Goal: Information Seeking & Learning: Learn about a topic

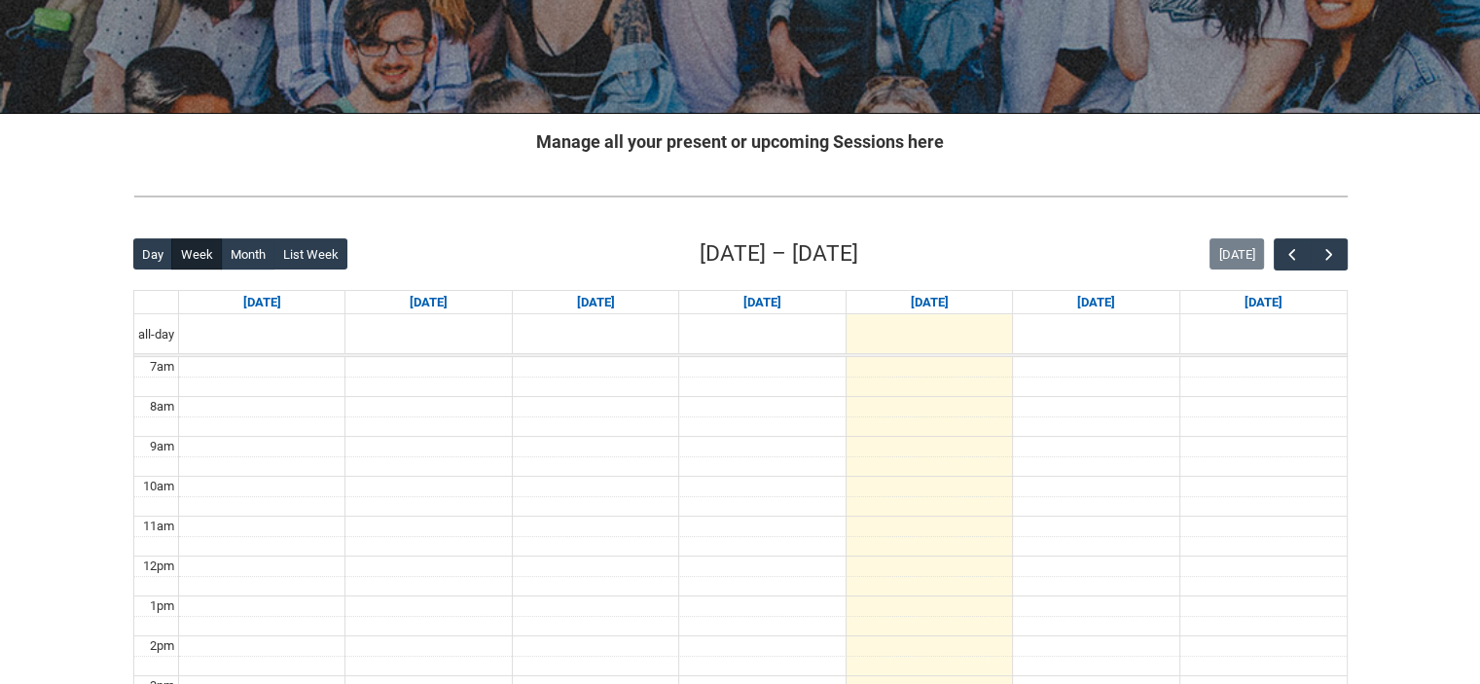
scroll to position [272, 0]
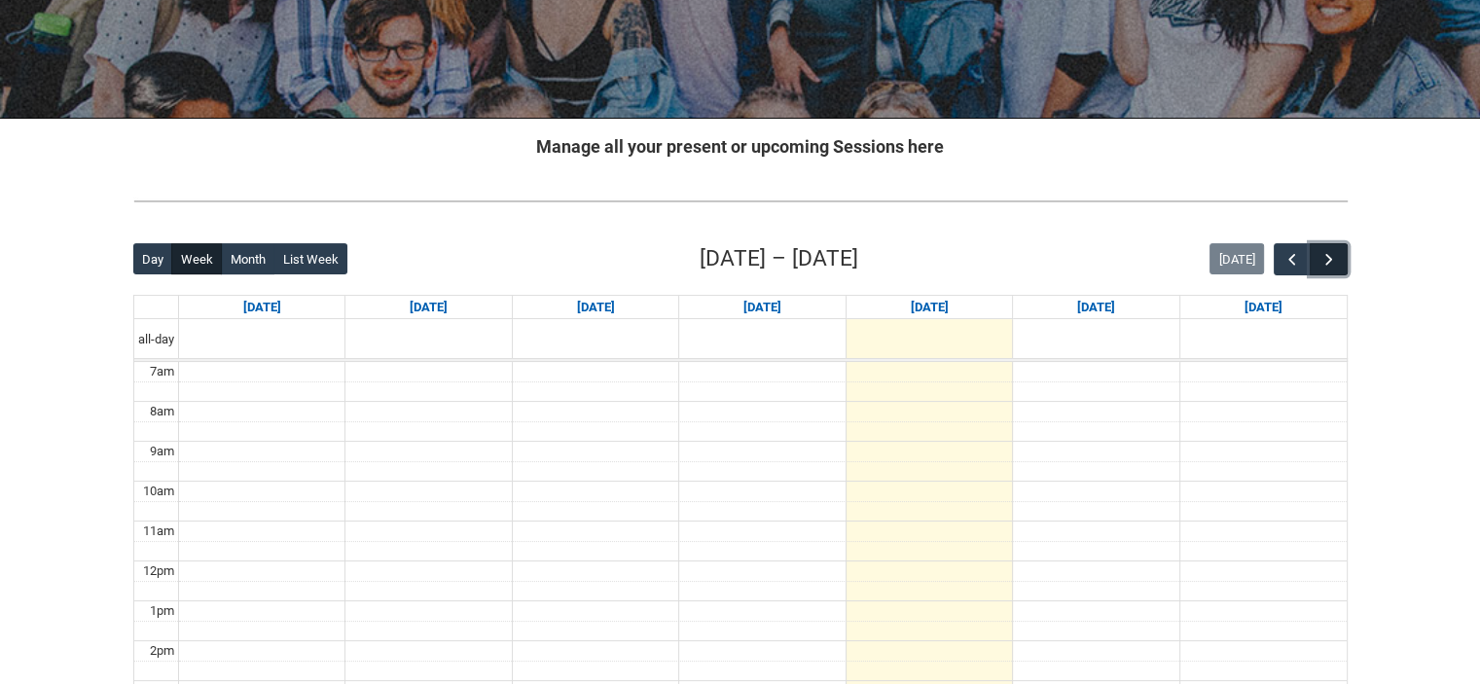
click at [1328, 266] on span "button" at bounding box center [1329, 259] width 19 height 19
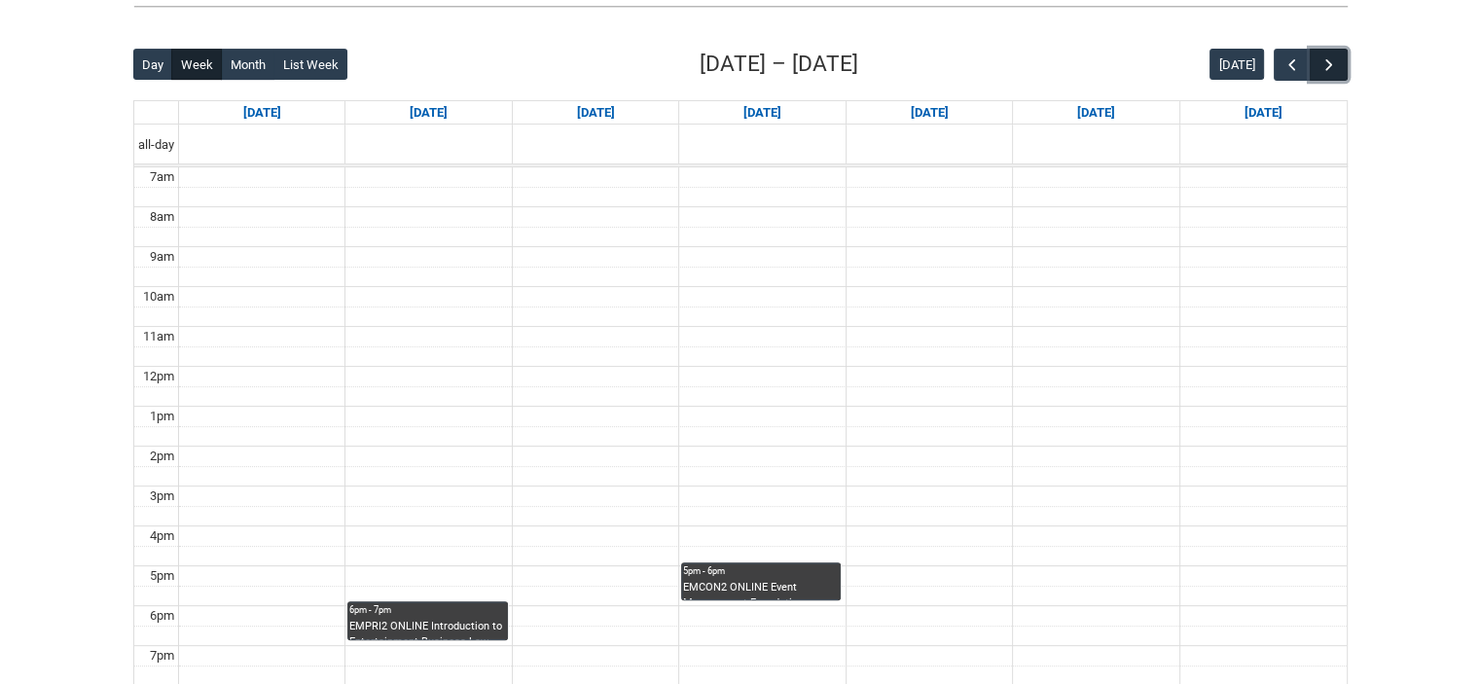
scroll to position [564, 0]
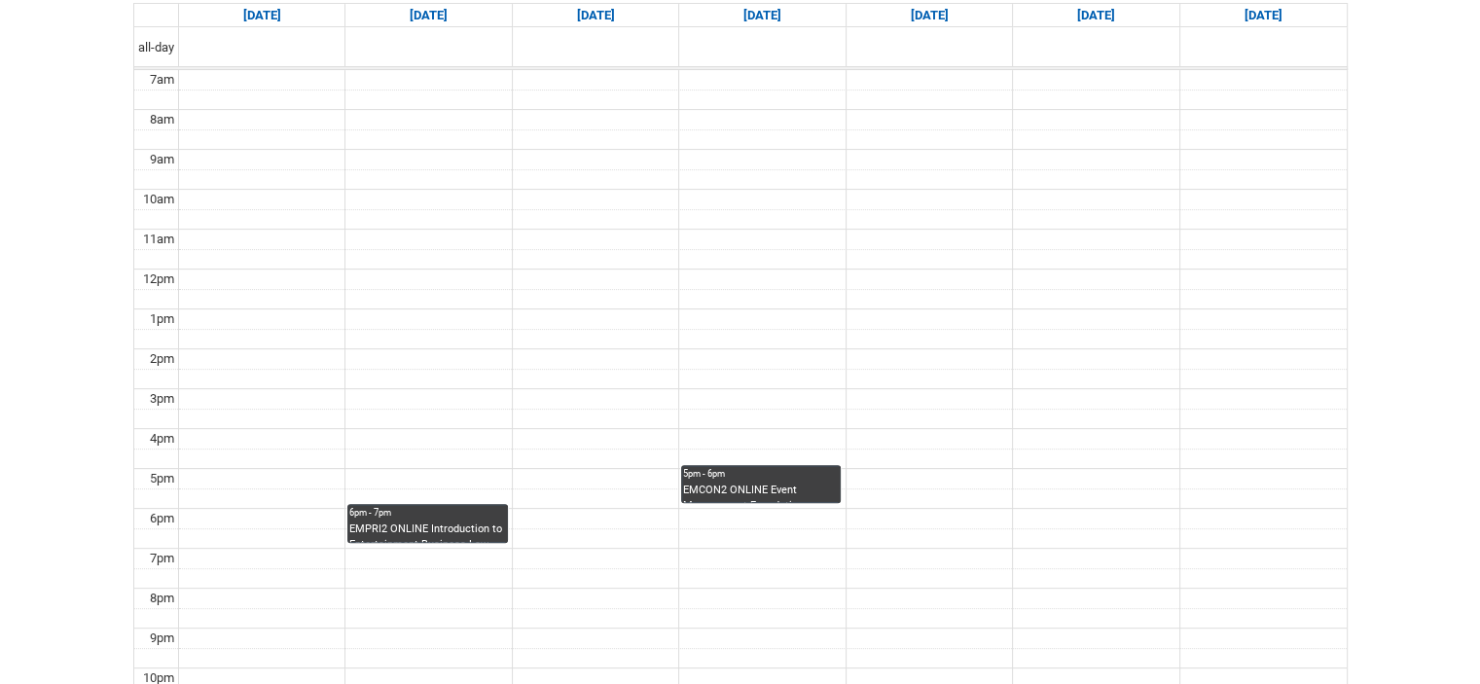
click at [423, 522] on div "EMPRI2 ONLINE Introduction to Entertainment Business Law STAGE 2 | Online | [PE…" at bounding box center [427, 532] width 156 height 21
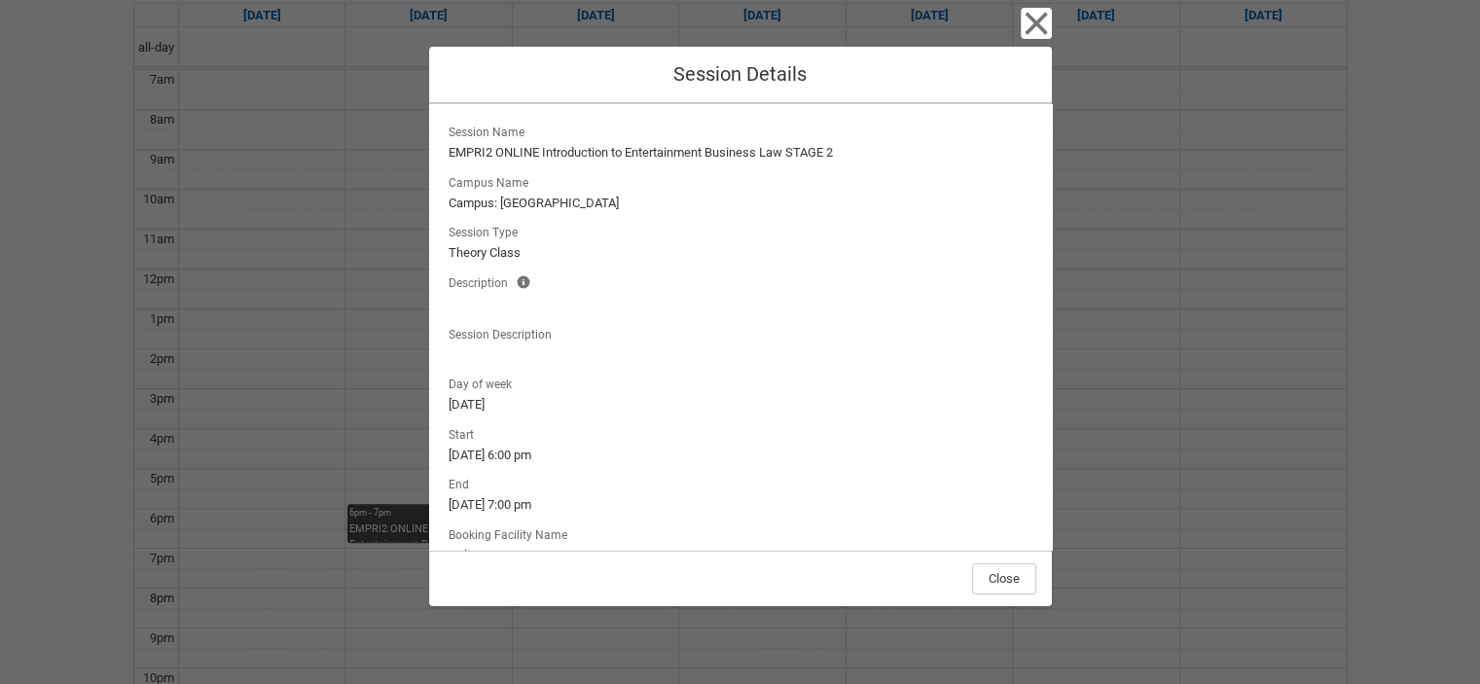
scroll to position [100, 0]
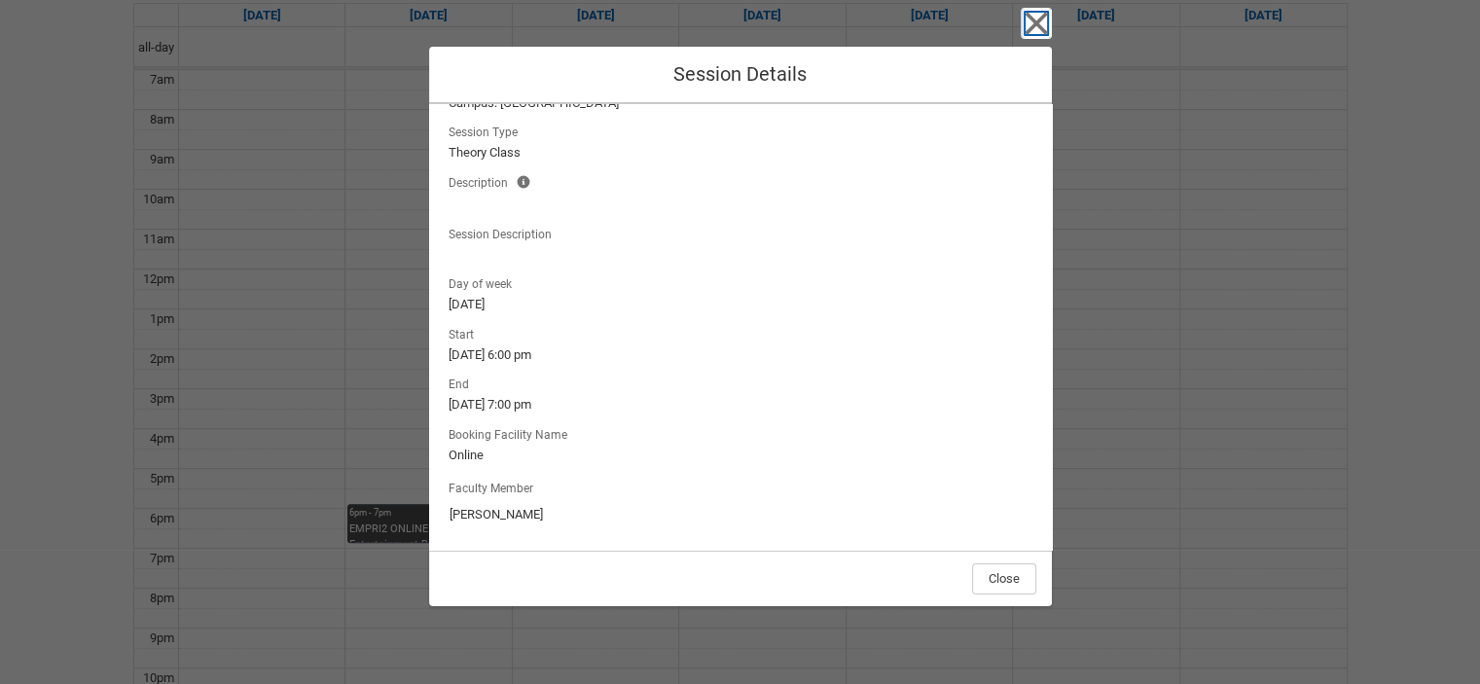
click at [1034, 20] on icon "button" at bounding box center [1036, 24] width 22 height 22
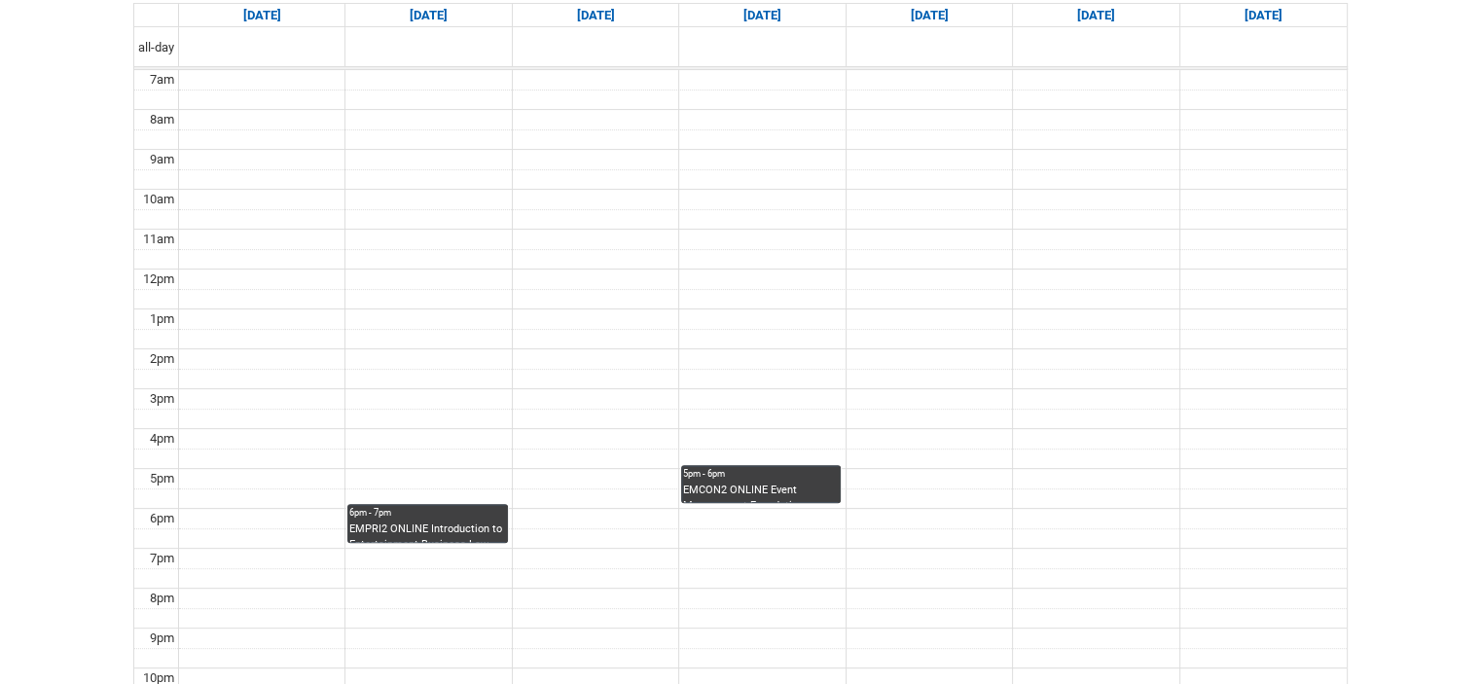
click at [744, 486] on div "EMCON2 ONLINE Event Management Foundations STAGE 2 | Online | [PERSON_NAME]" at bounding box center [761, 493] width 156 height 20
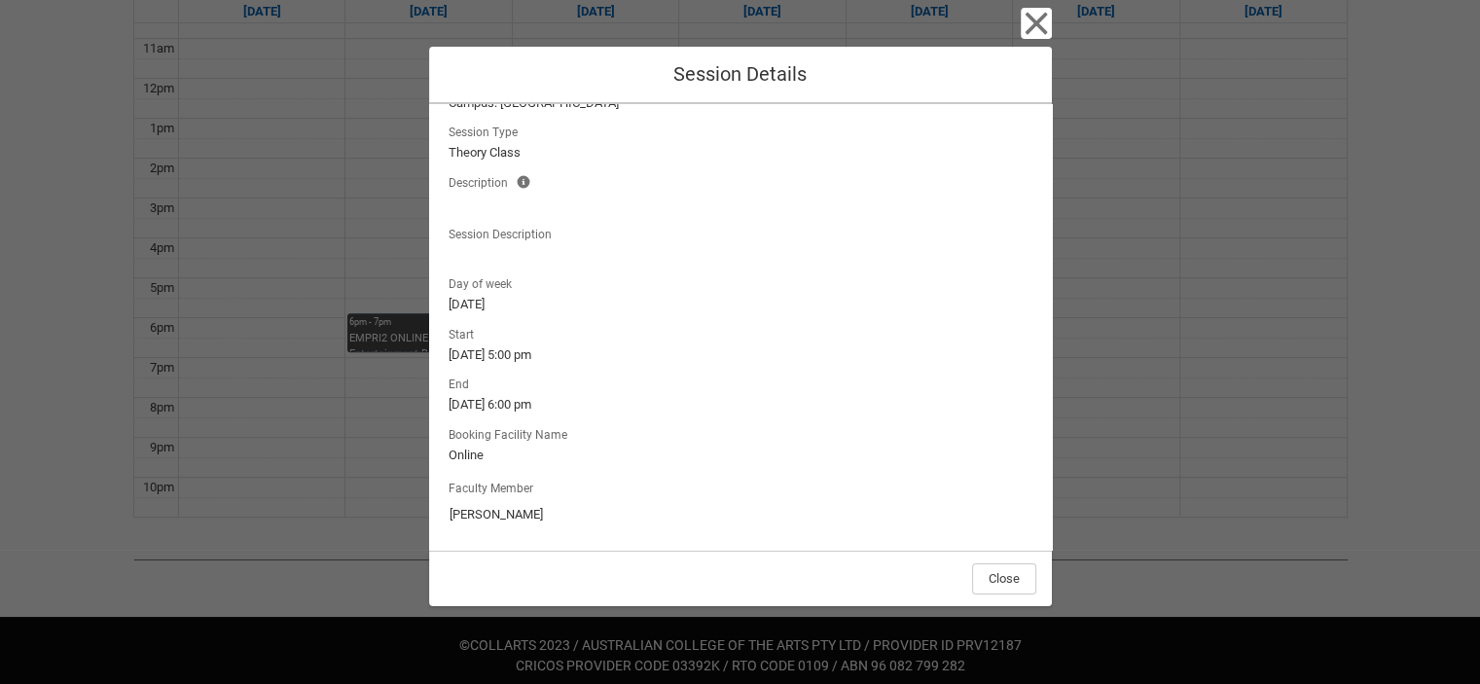
scroll to position [758, 0]
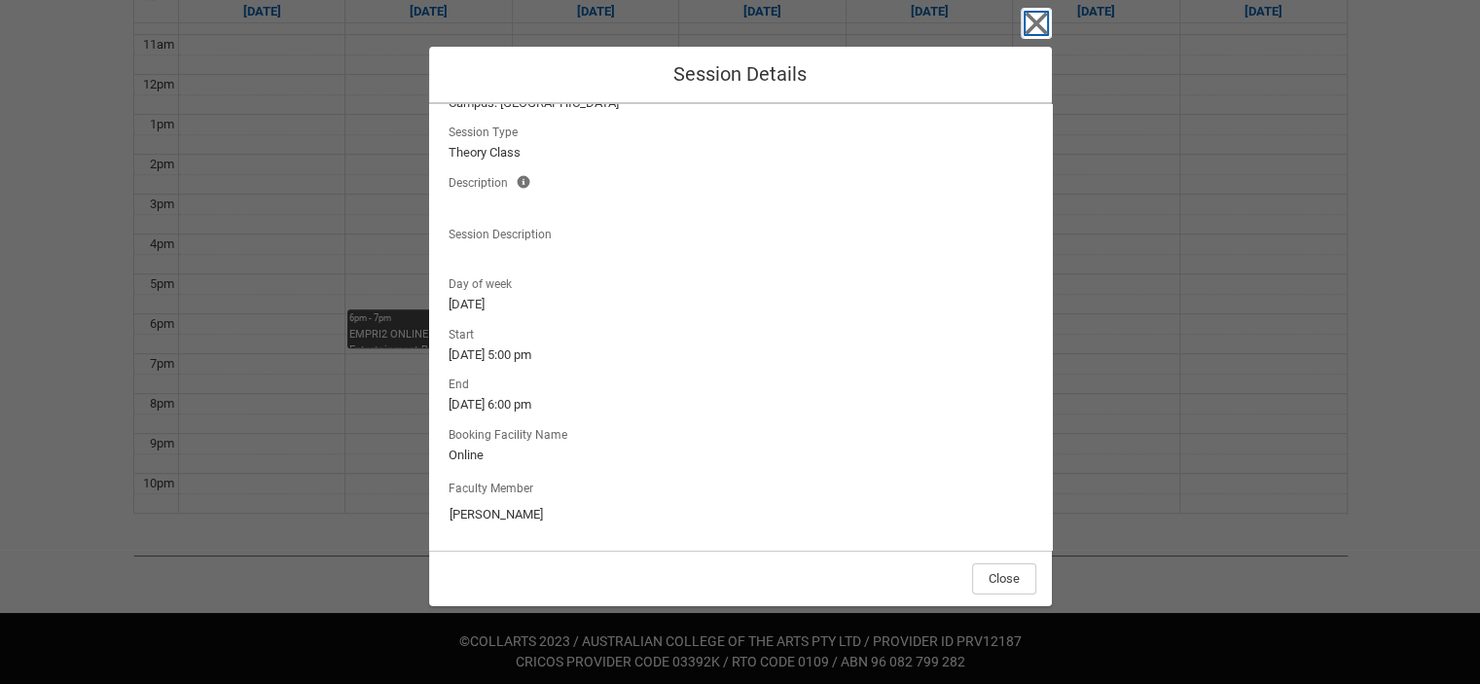
click at [1042, 26] on icon "button" at bounding box center [1036, 23] width 31 height 31
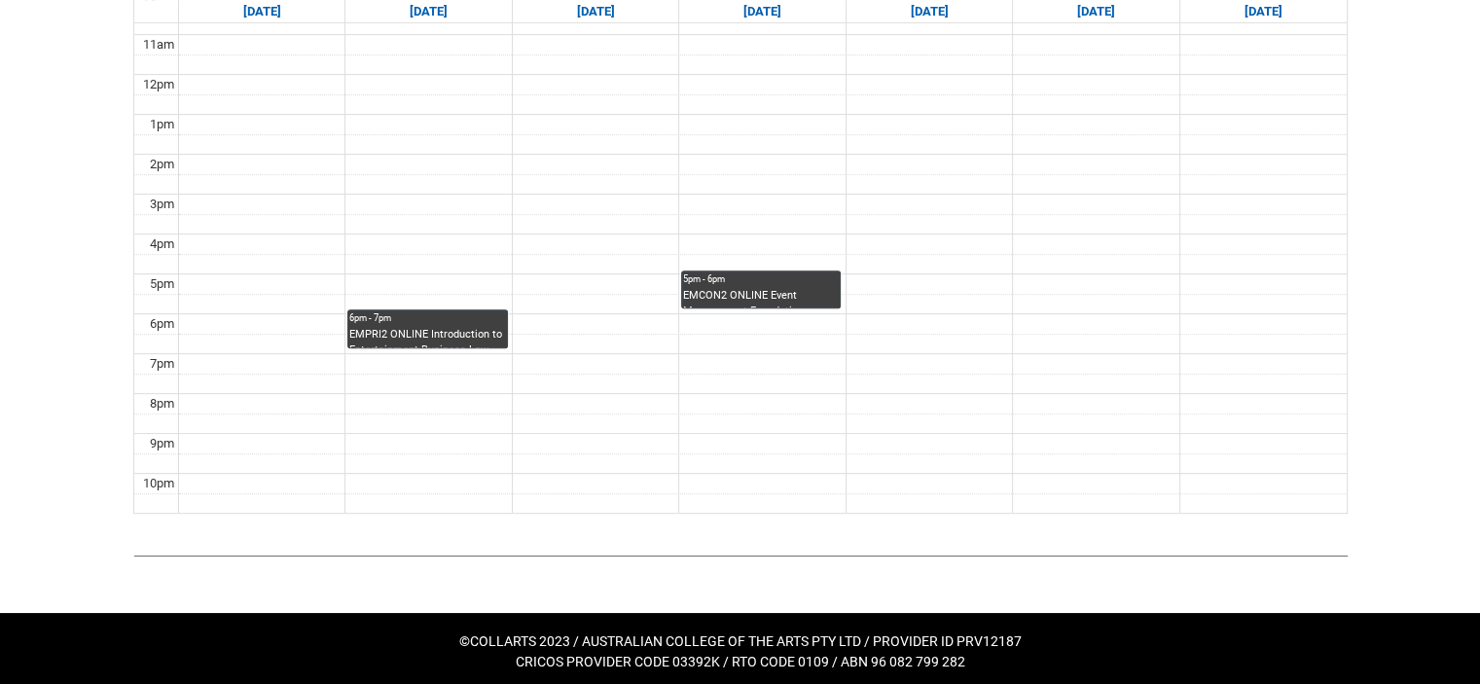
click at [486, 331] on div "EMPRI2 ONLINE Introduction to Entertainment Business Law STAGE 2 | Online | [PE…" at bounding box center [427, 337] width 156 height 21
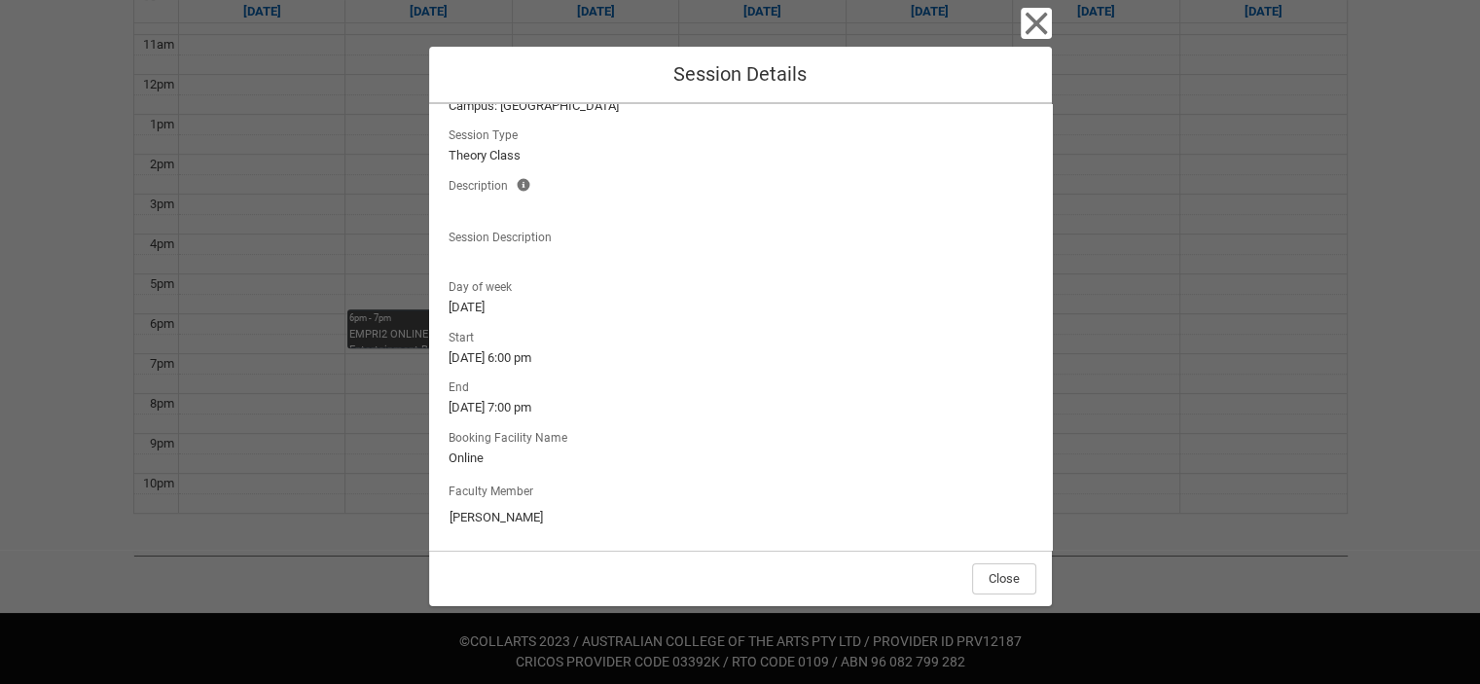
scroll to position [100, 0]
click at [1032, 18] on icon "button" at bounding box center [1036, 24] width 22 height 22
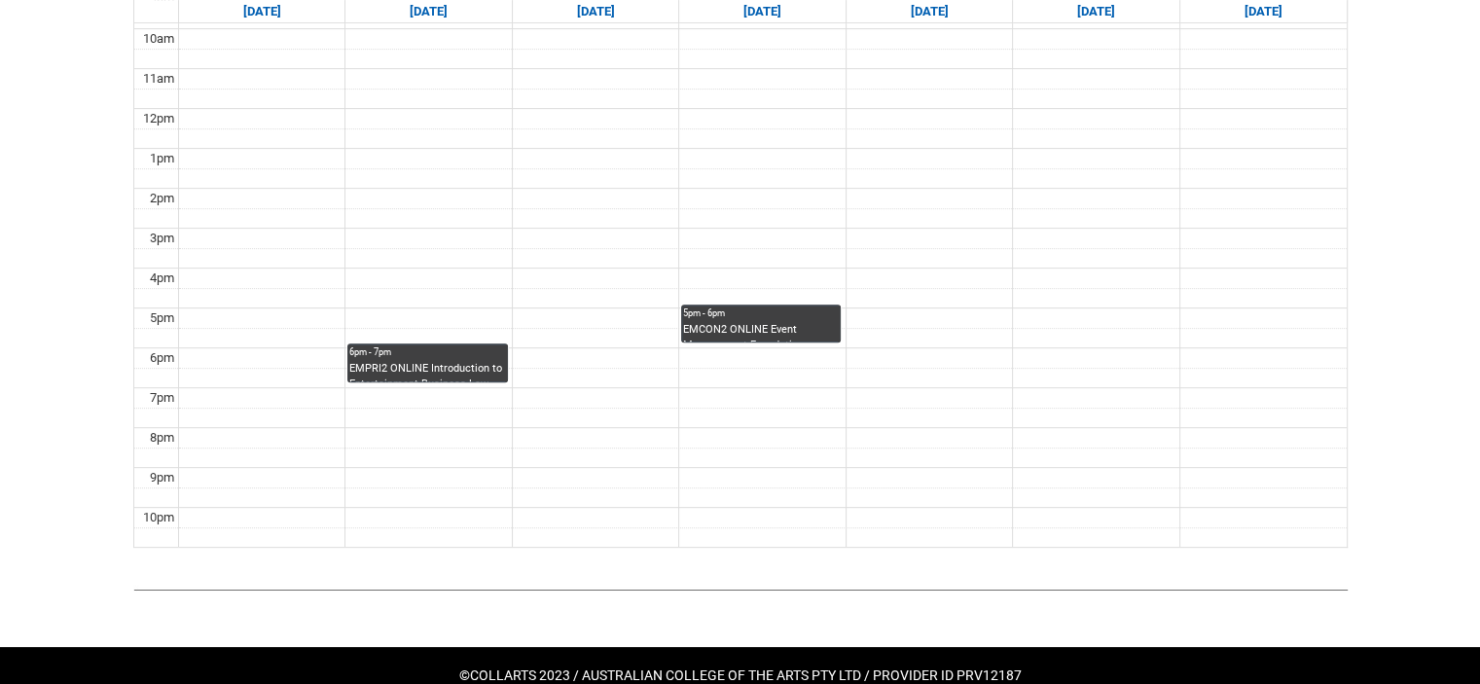
scroll to position [758, 0]
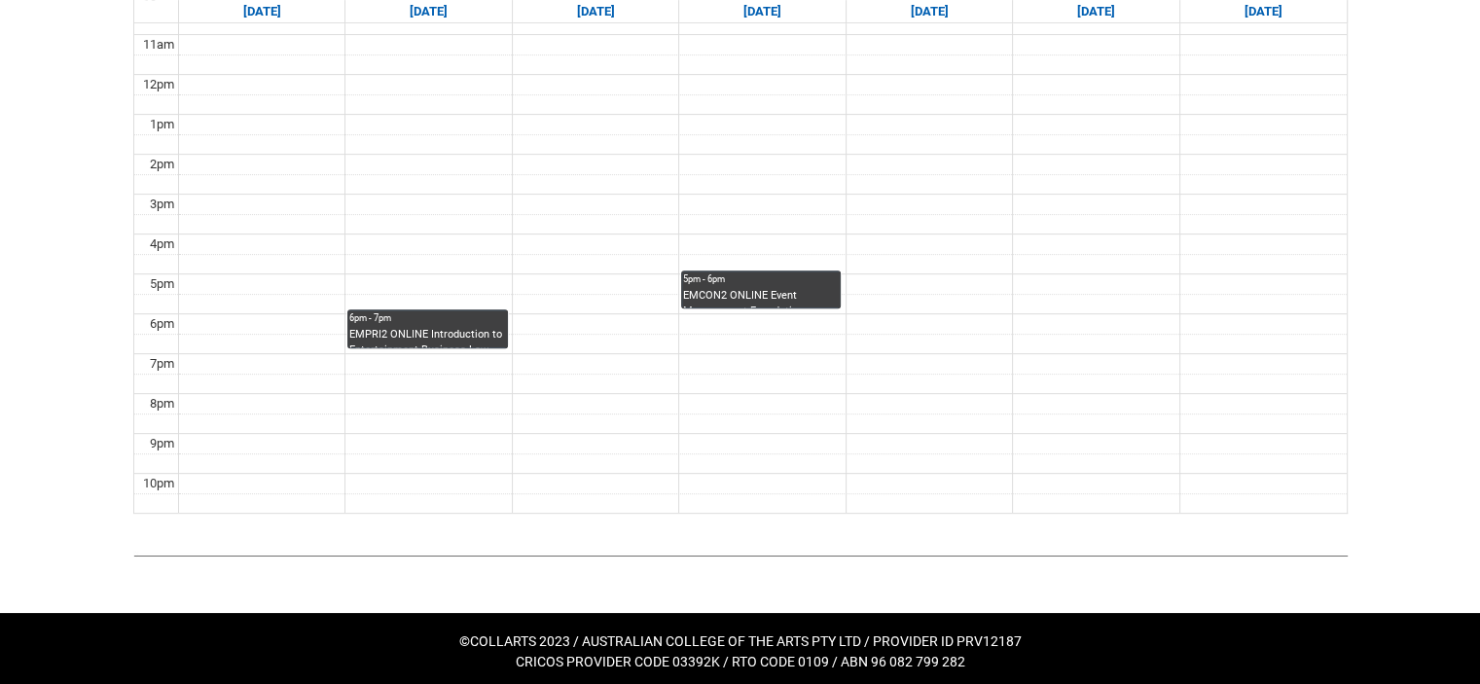
click at [456, 339] on div "EMPRI2 ONLINE Introduction to Entertainment Business Law STAGE 2 | Online | [PE…" at bounding box center [427, 337] width 156 height 21
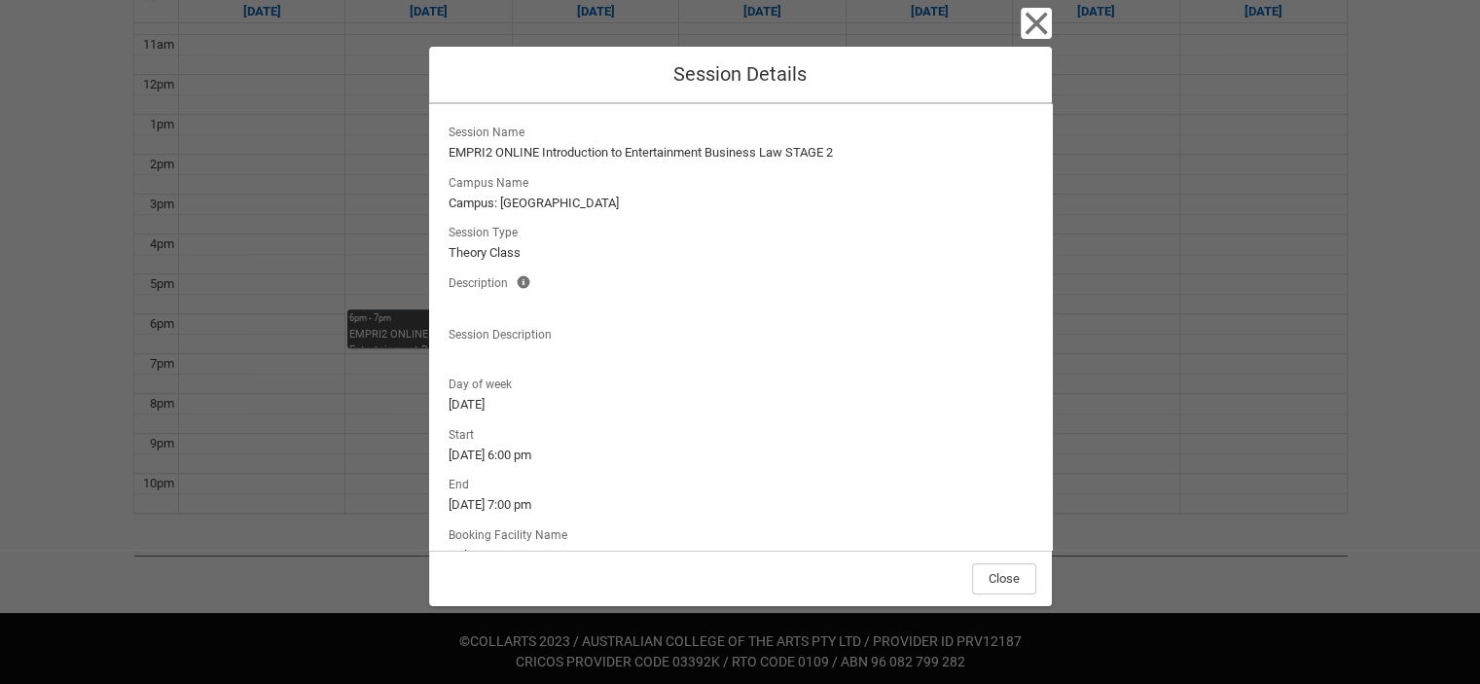
scroll to position [0, 0]
click at [1042, 18] on icon "button" at bounding box center [1036, 24] width 22 height 22
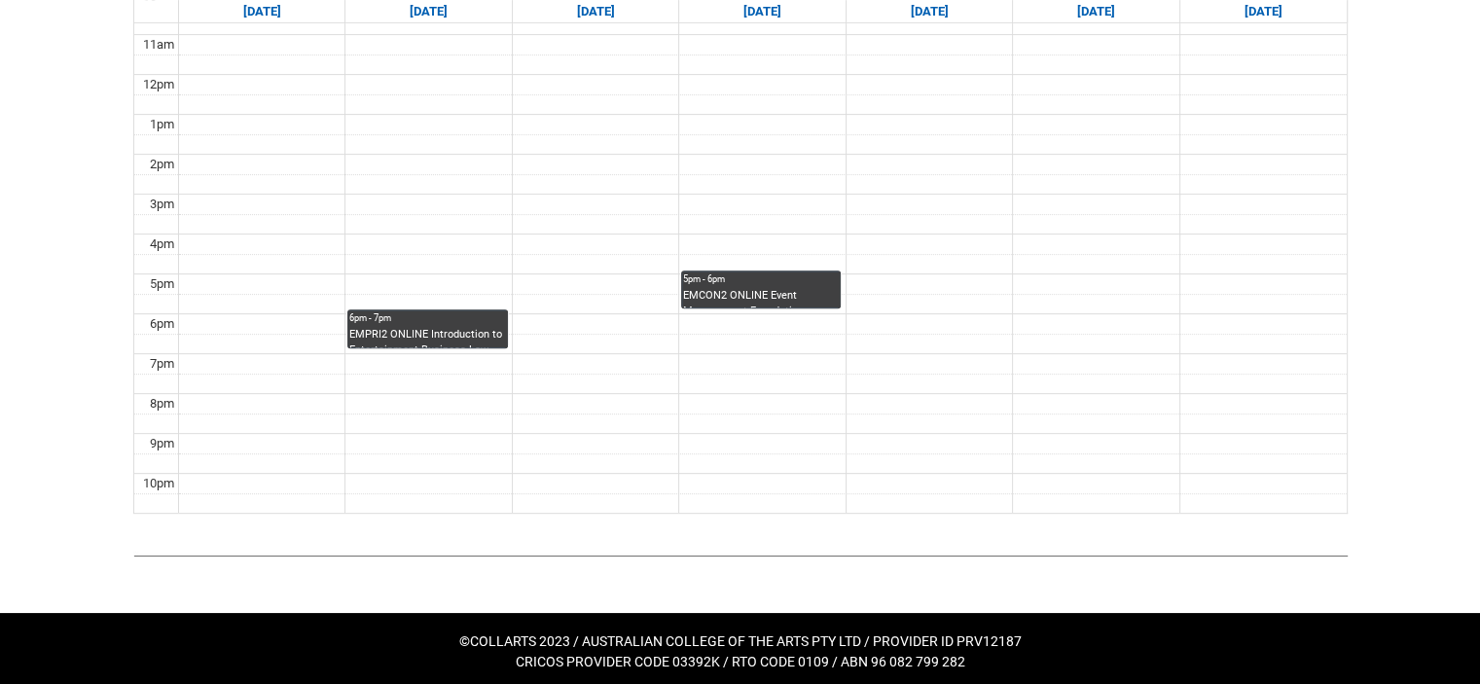
click at [790, 288] on div "EMCON2 ONLINE Event Management Foundations STAGE 2 | Online | [PERSON_NAME]" at bounding box center [761, 298] width 156 height 20
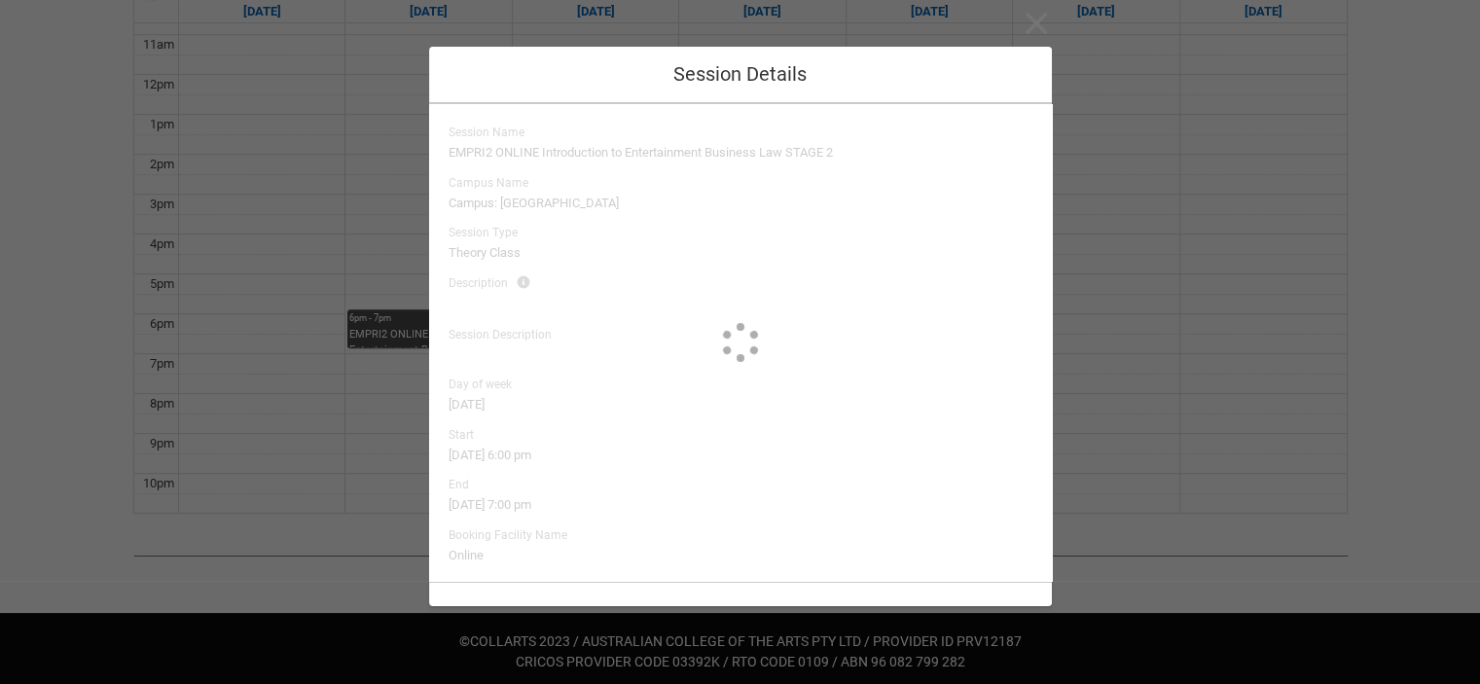
type input "[PERSON_NAME]"
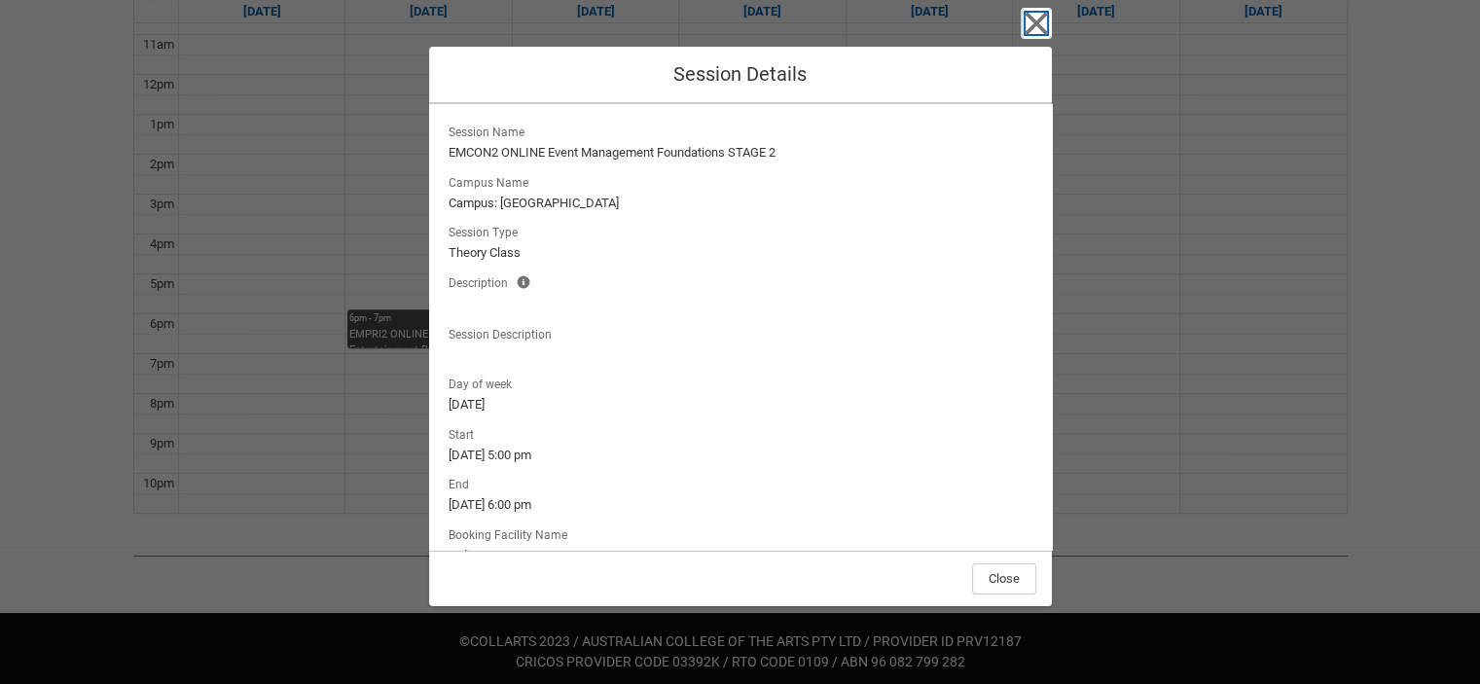
click at [1045, 17] on icon "button" at bounding box center [1036, 23] width 31 height 31
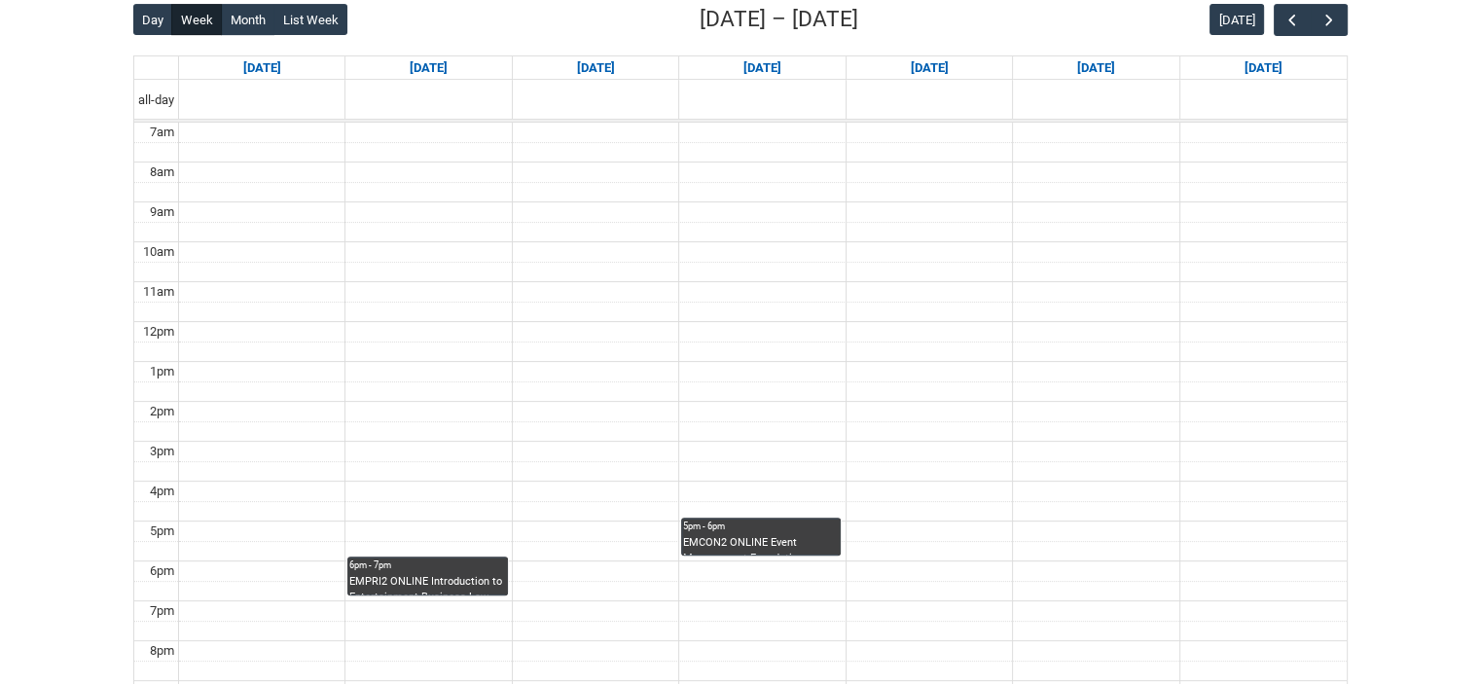
scroll to position [272, 0]
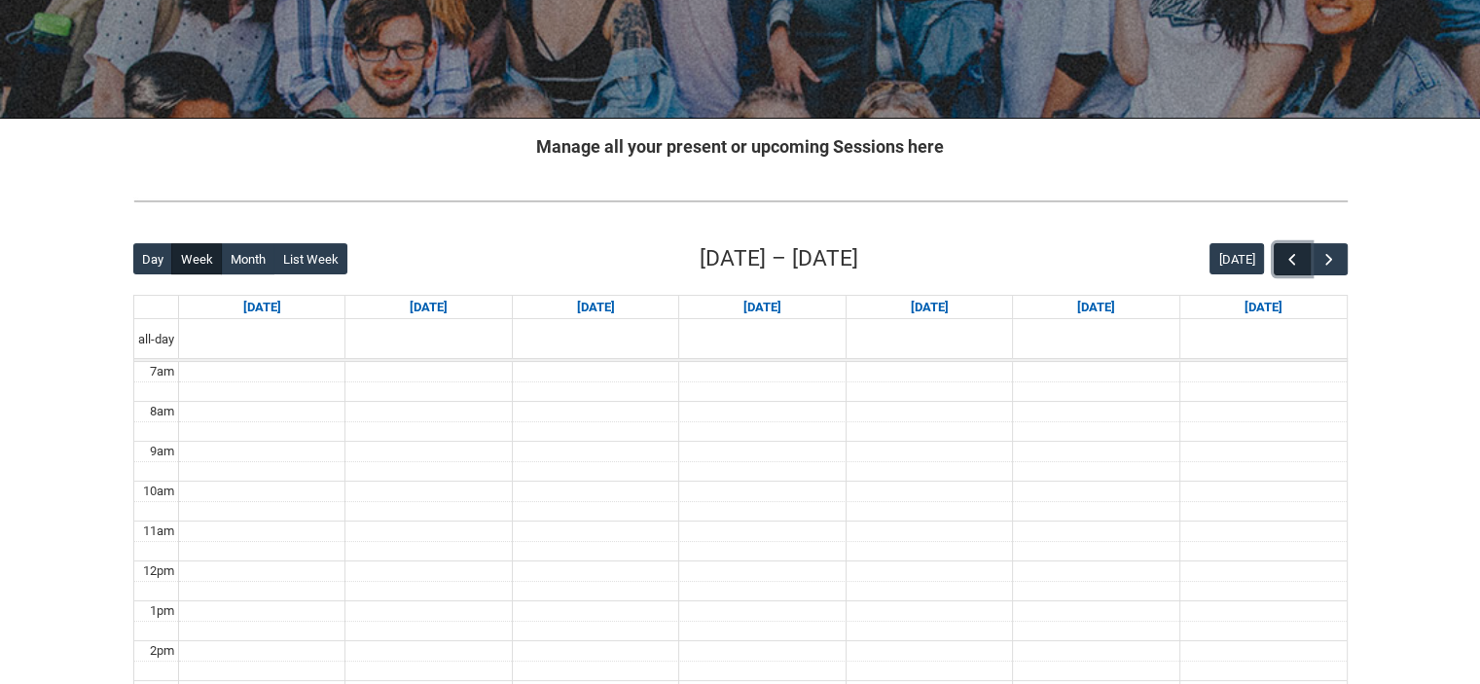
click at [1294, 254] on span "button" at bounding box center [1292, 259] width 19 height 19
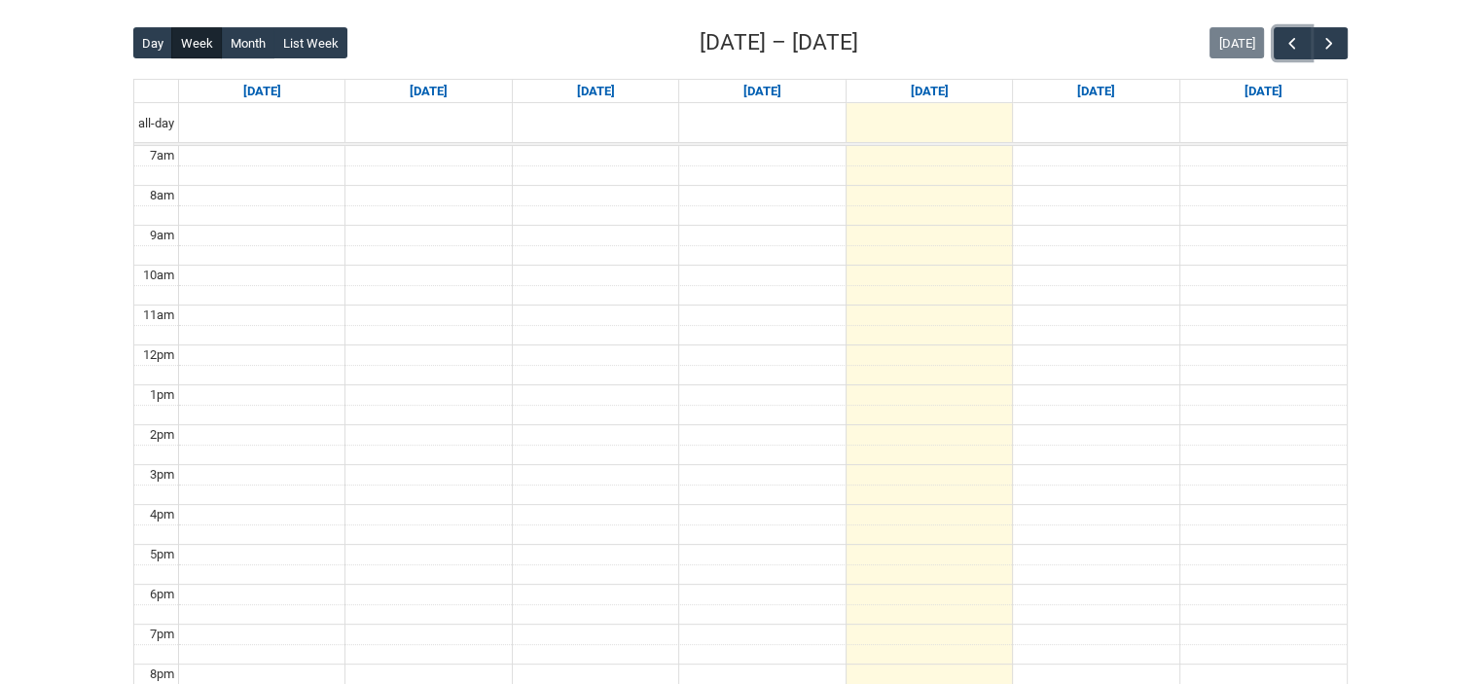
scroll to position [466, 0]
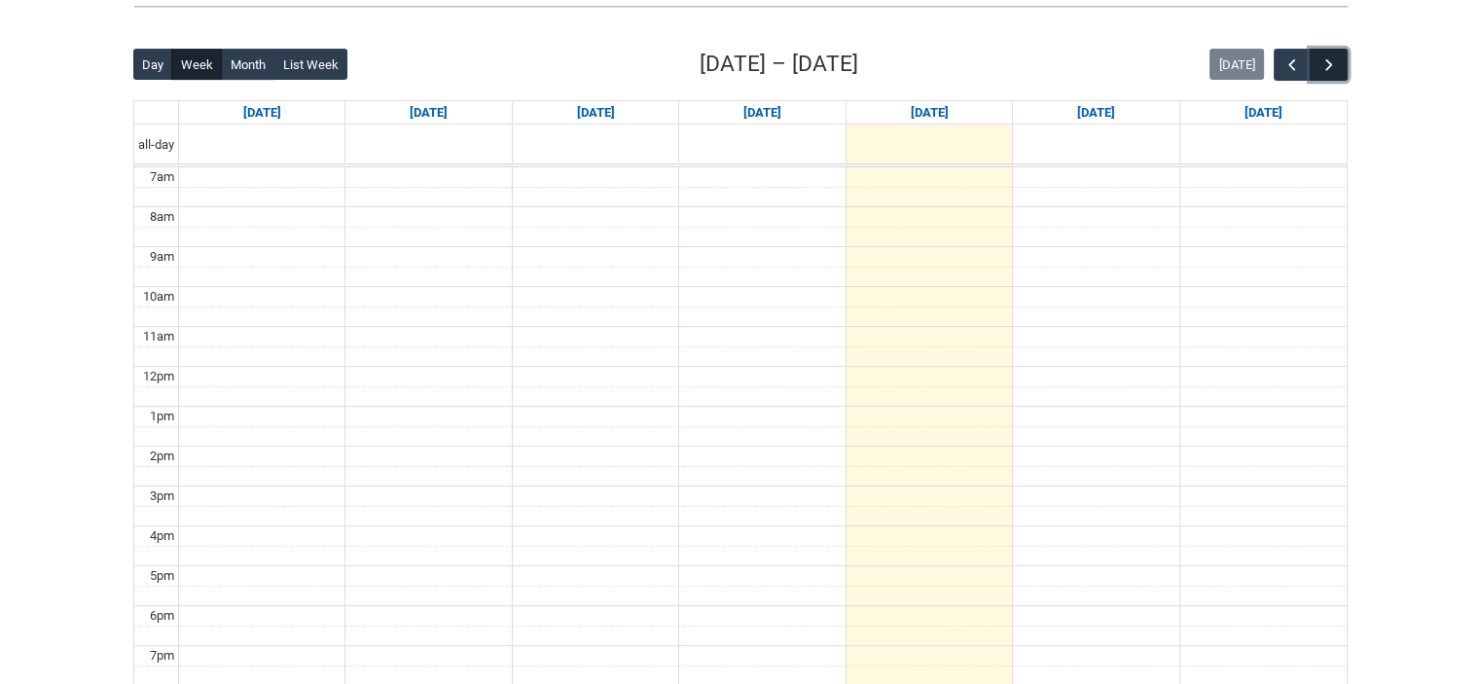
click at [1329, 71] on span "button" at bounding box center [1329, 64] width 19 height 19
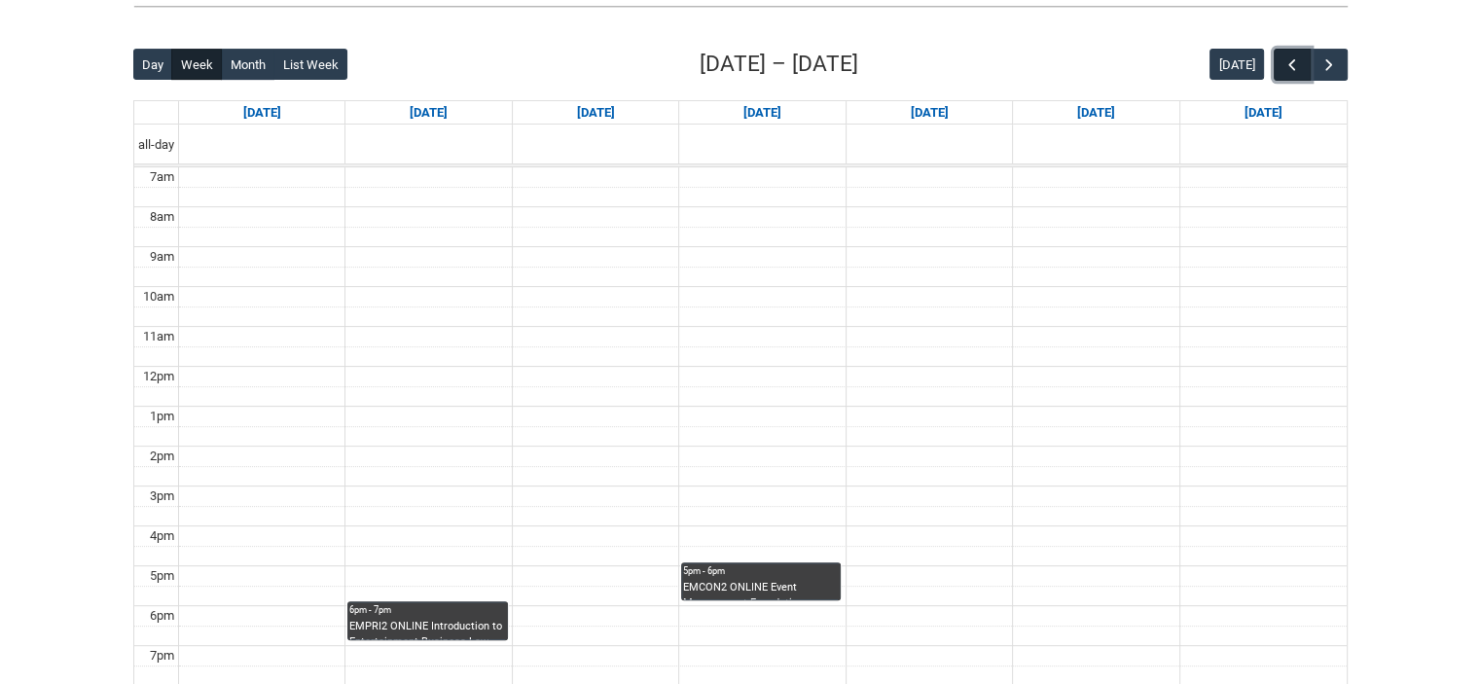
click at [1287, 63] on span "button" at bounding box center [1292, 64] width 19 height 19
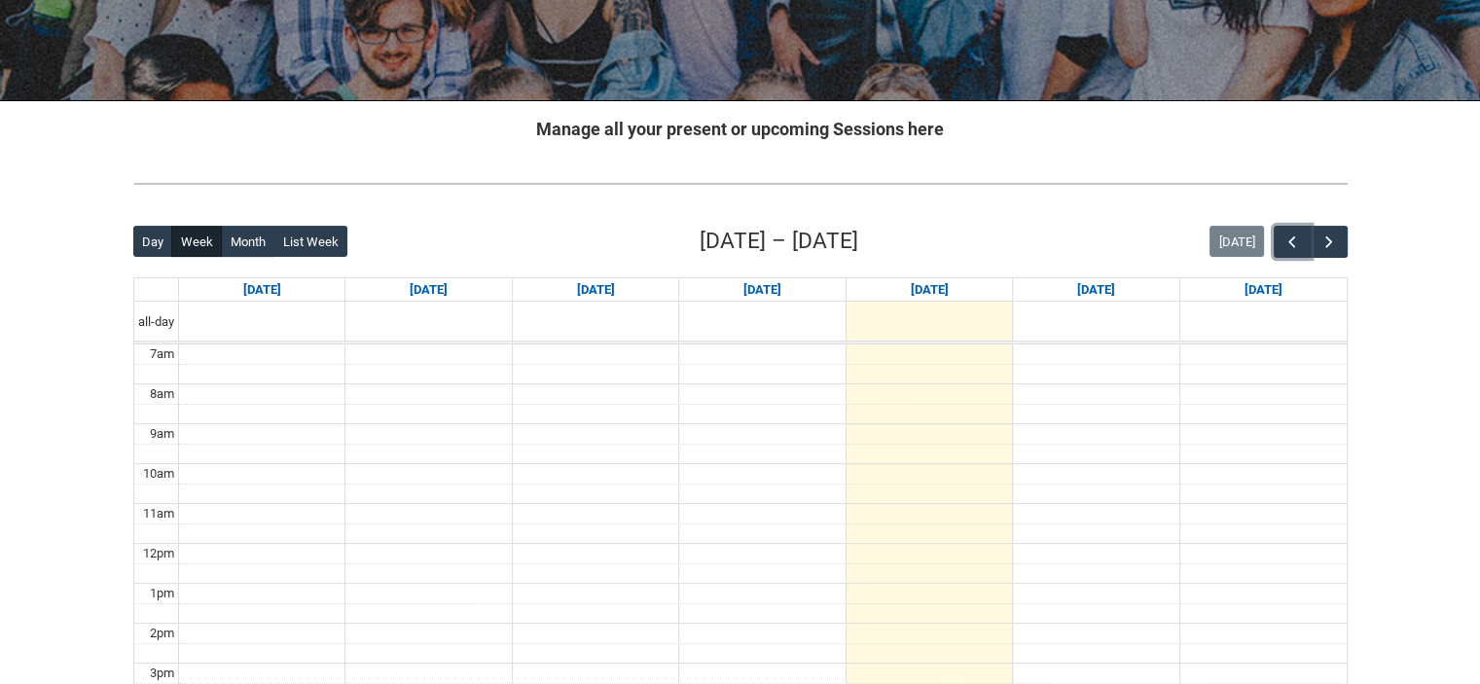
scroll to position [272, 0]
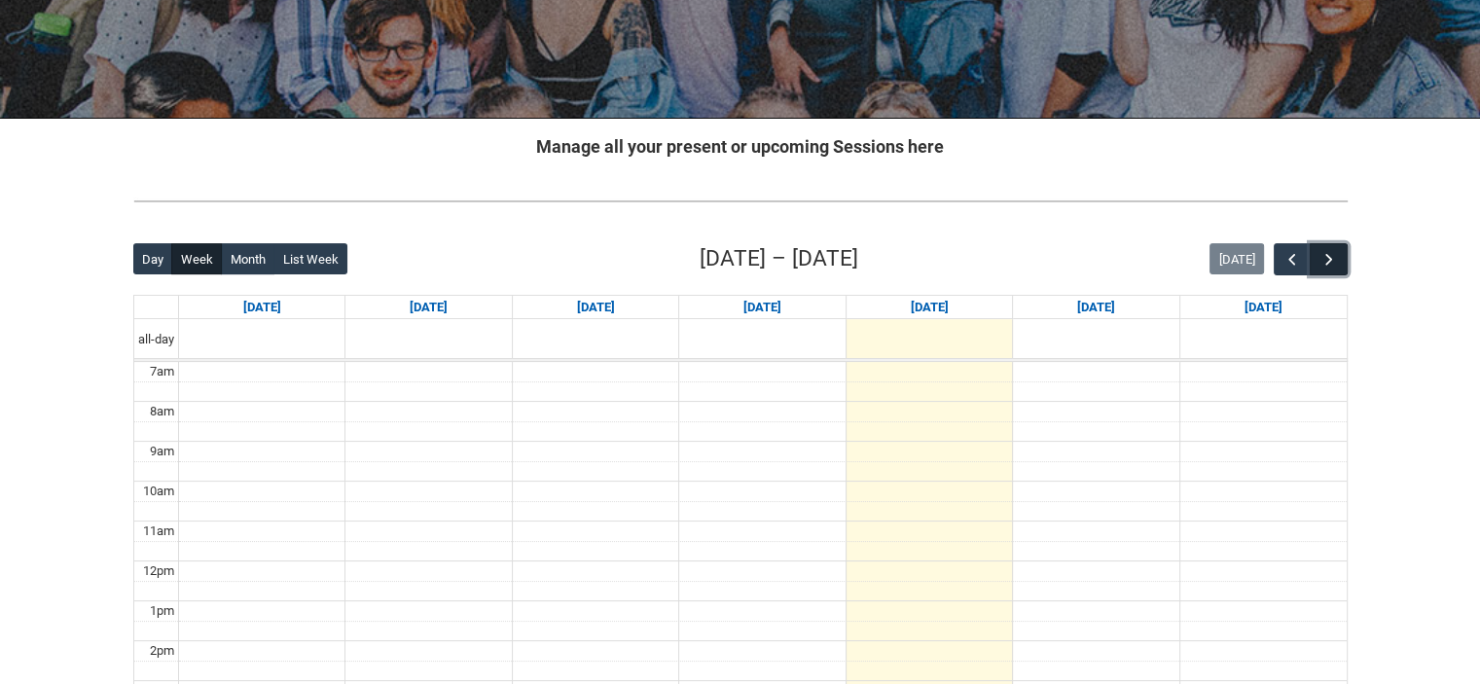
click at [1333, 250] on span "button" at bounding box center [1329, 259] width 19 height 19
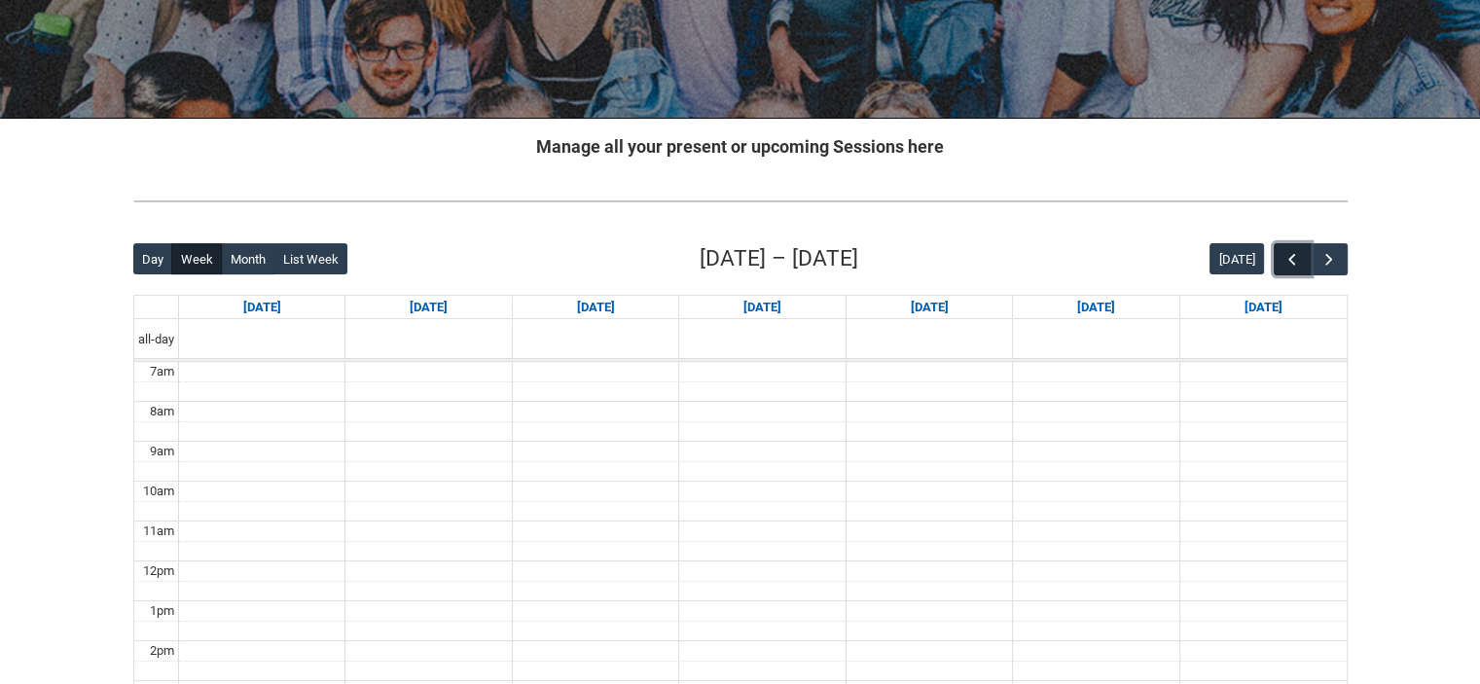
click at [1283, 252] on span "button" at bounding box center [1292, 259] width 19 height 19
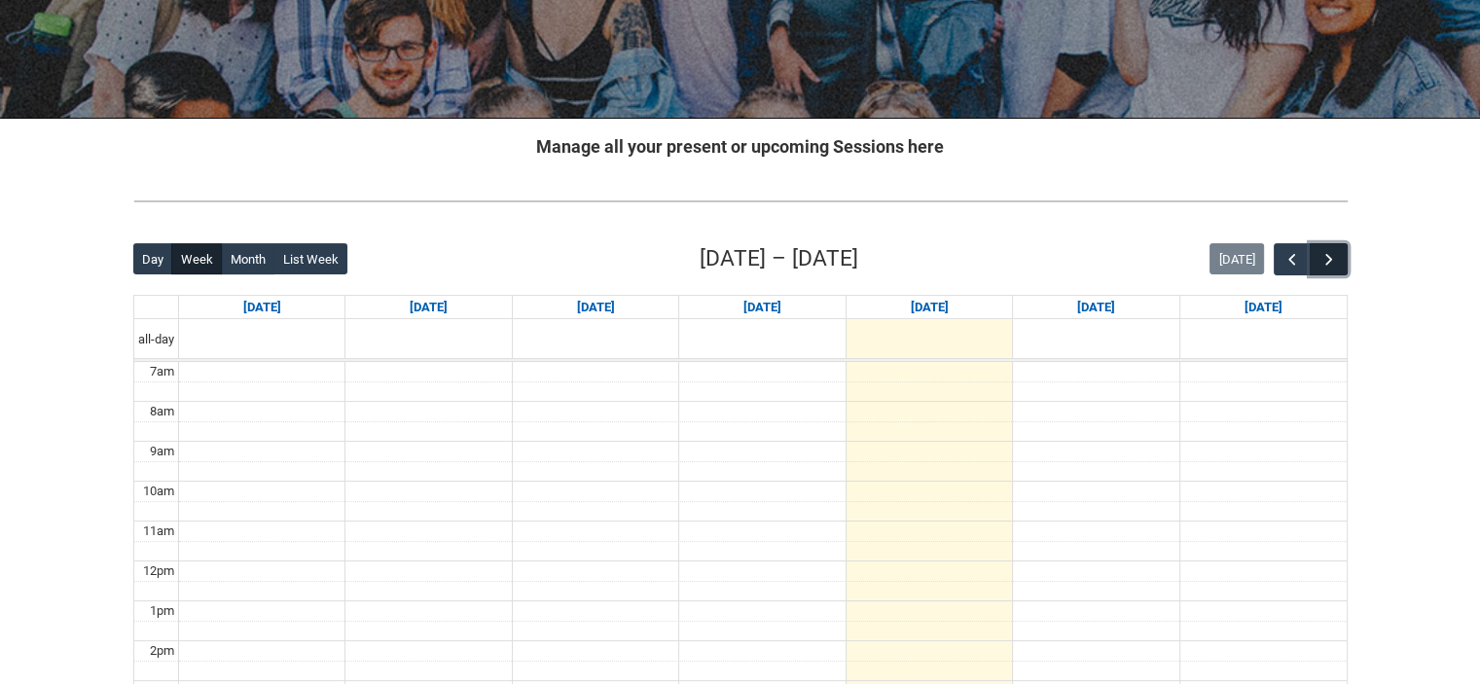
click at [1325, 262] on span "button" at bounding box center [1329, 259] width 19 height 19
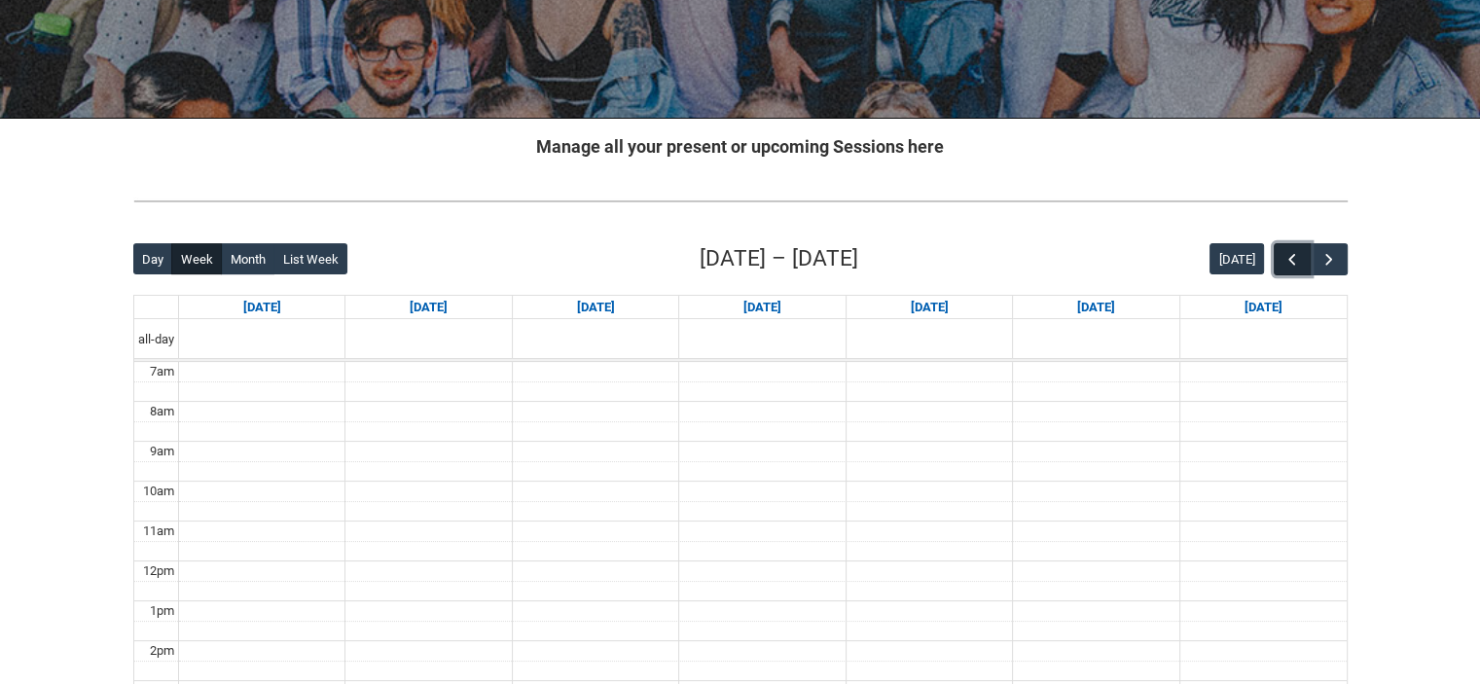
click at [1299, 252] on span "button" at bounding box center [1292, 259] width 19 height 19
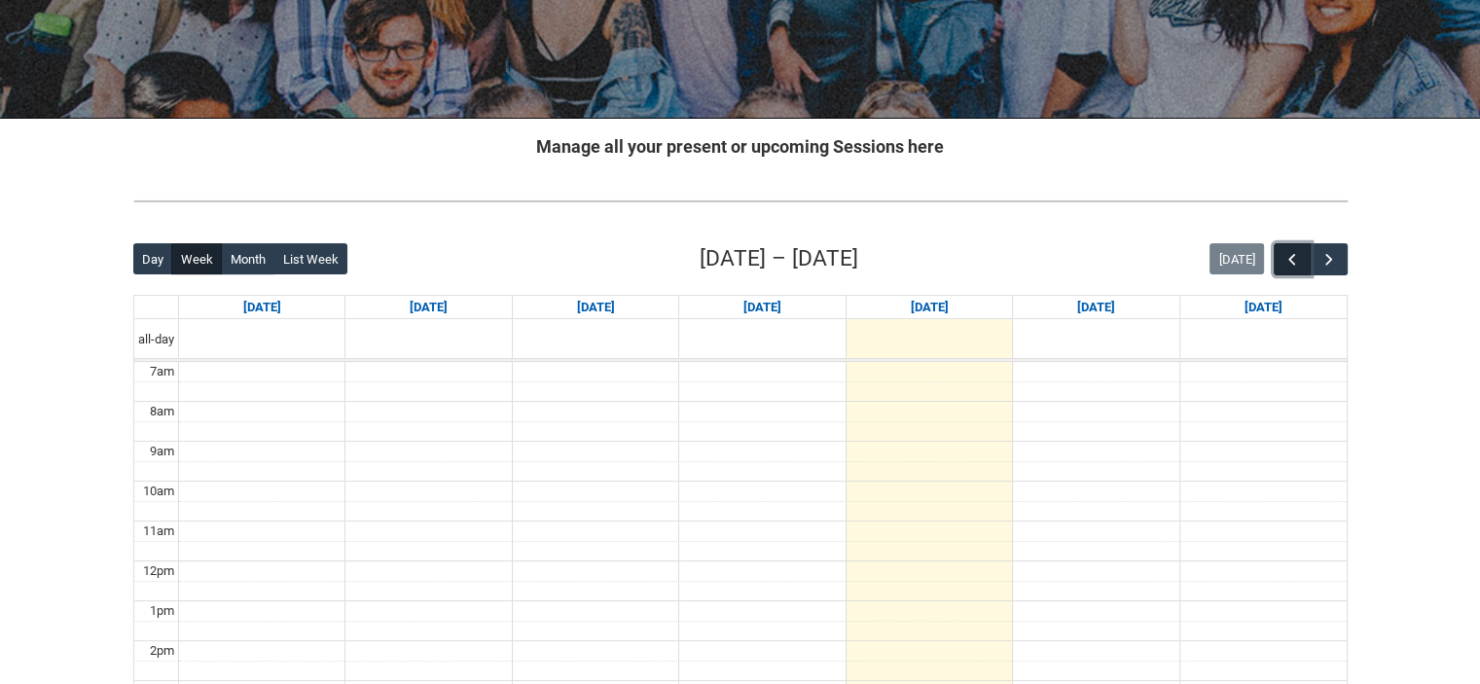
click at [1299, 252] on span "button" at bounding box center [1292, 259] width 19 height 19
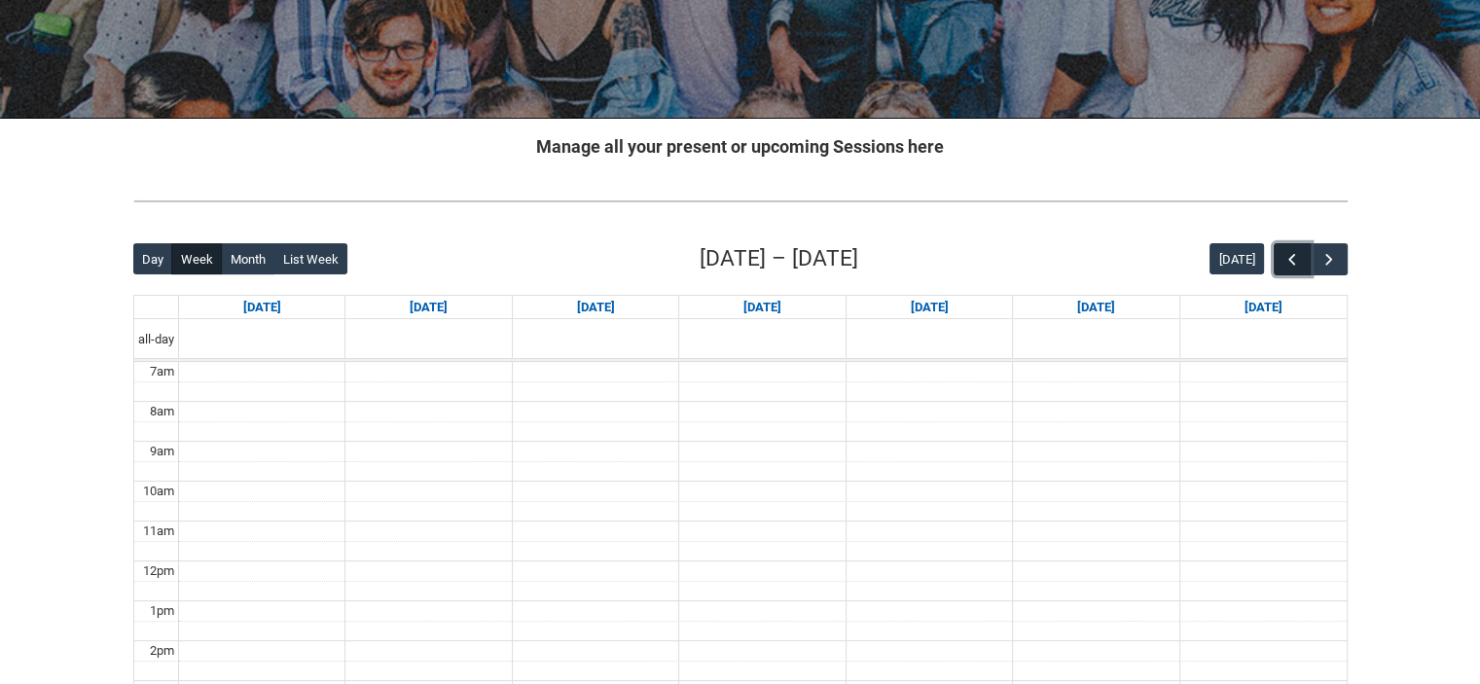
click at [1299, 252] on span "button" at bounding box center [1292, 259] width 19 height 19
click at [1331, 250] on span "button" at bounding box center [1329, 259] width 19 height 19
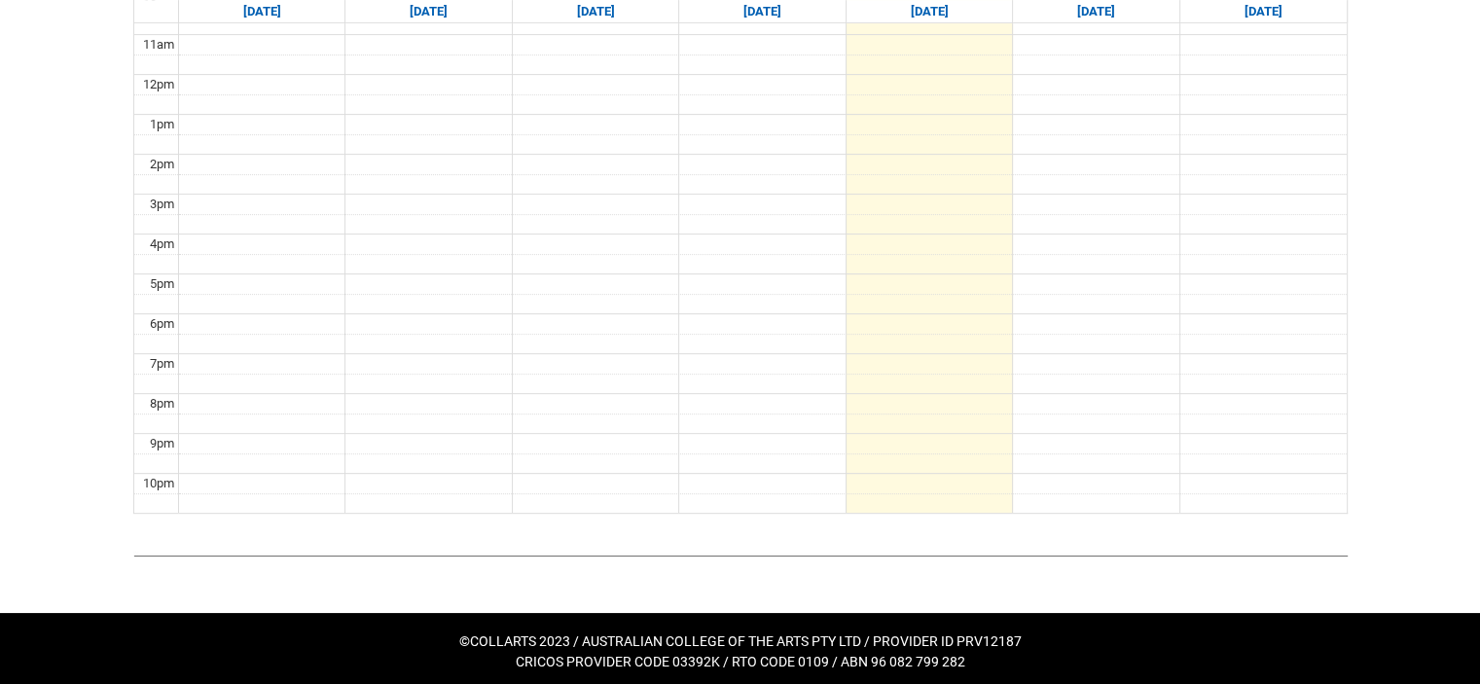
scroll to position [466, 0]
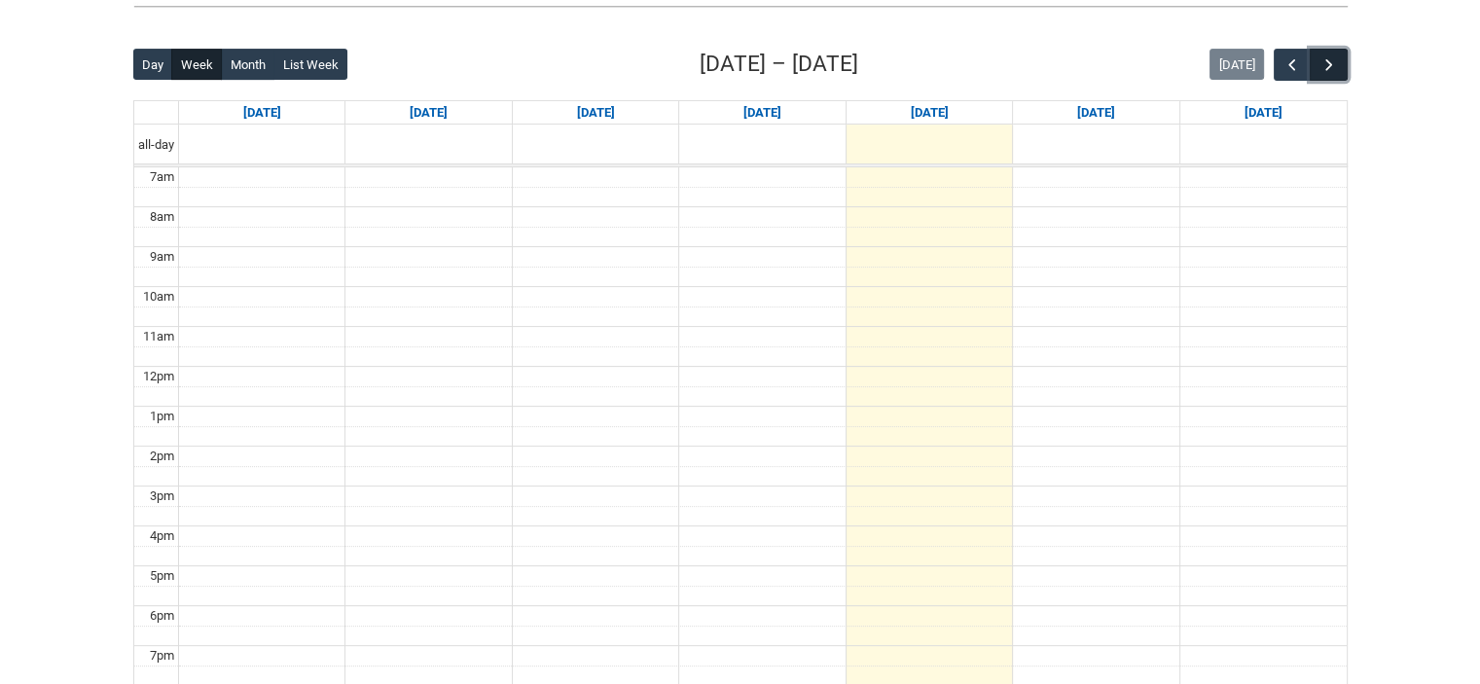
click at [1329, 63] on span "button" at bounding box center [1329, 64] width 19 height 19
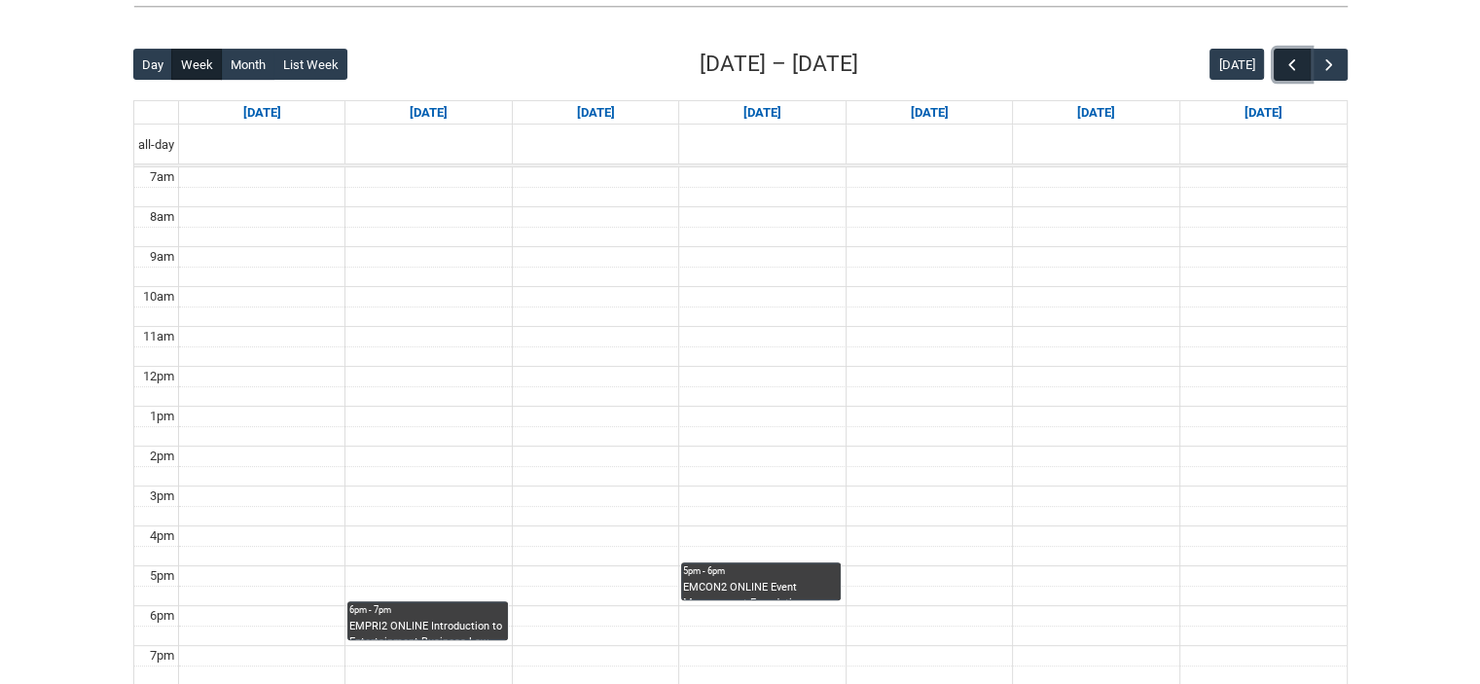
click at [1292, 67] on span "button" at bounding box center [1292, 64] width 19 height 19
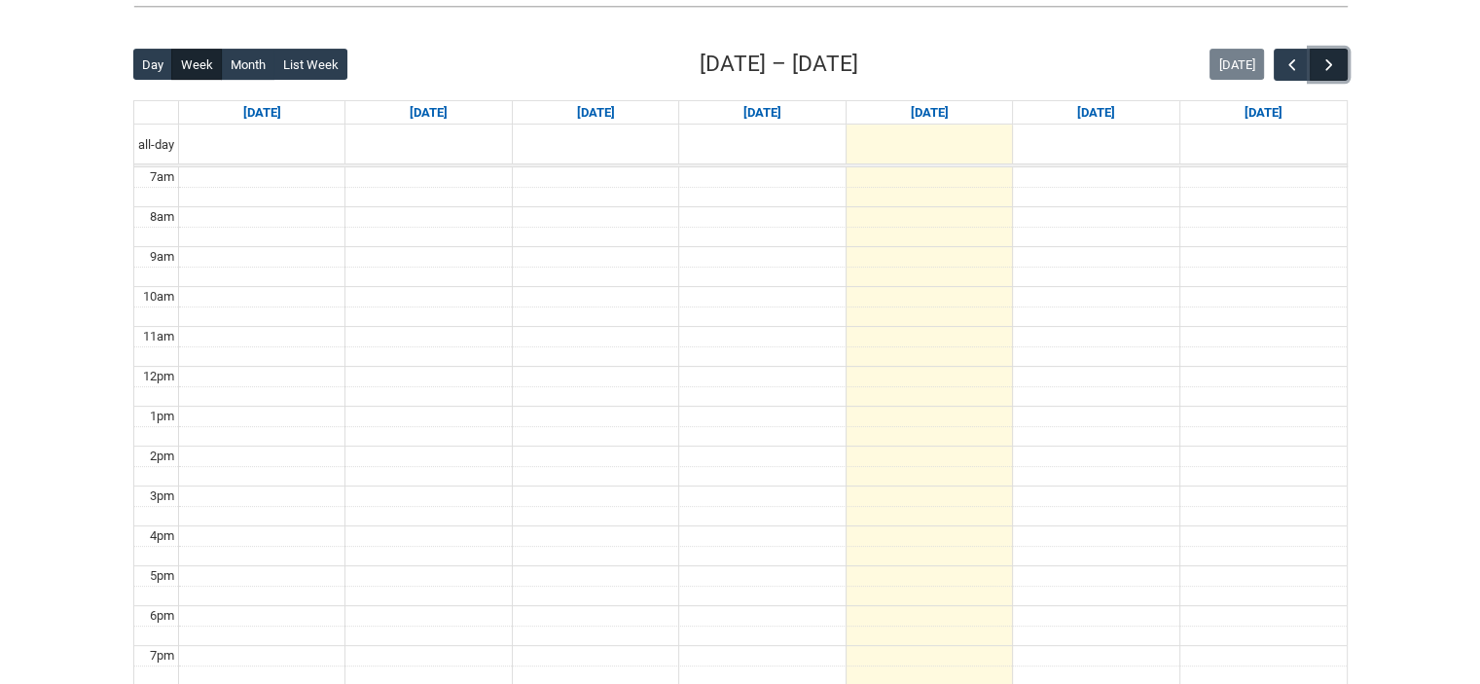
click at [1331, 59] on span "button" at bounding box center [1329, 64] width 19 height 19
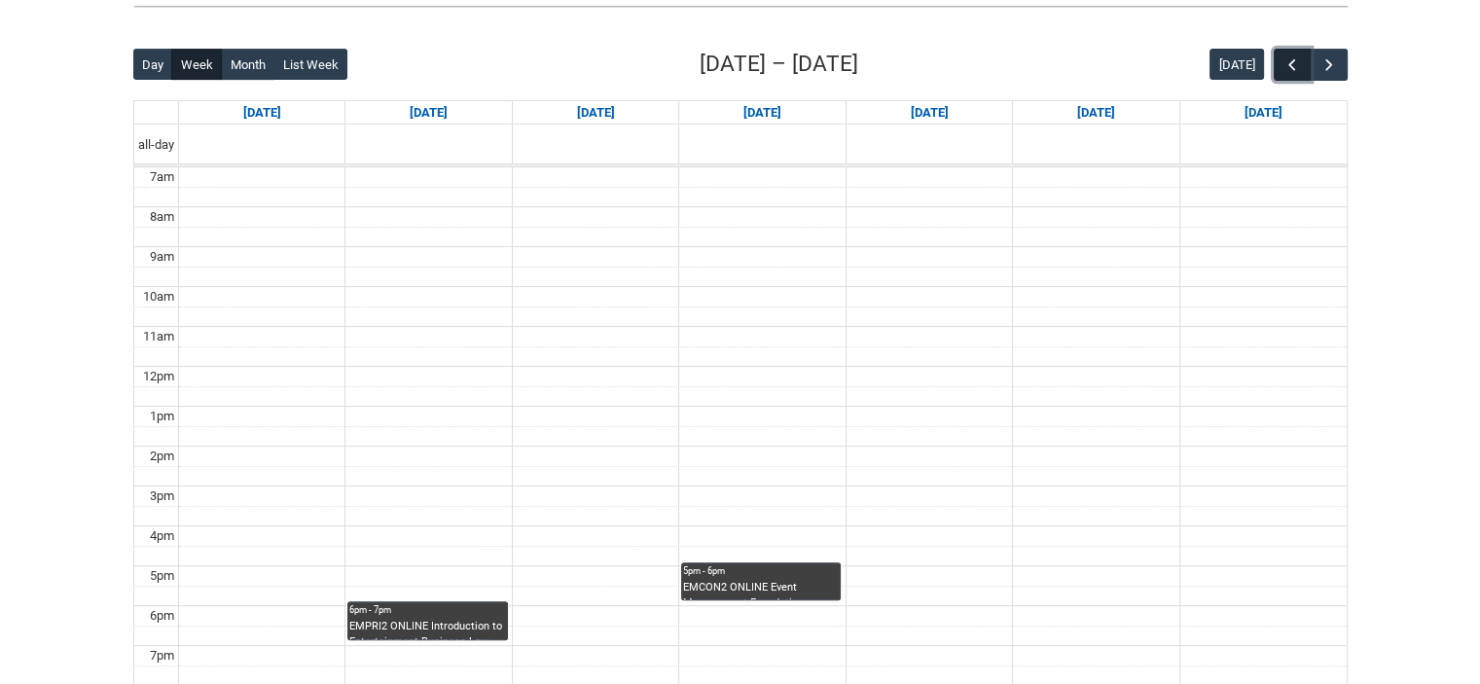
click at [1288, 64] on span "button" at bounding box center [1292, 64] width 19 height 19
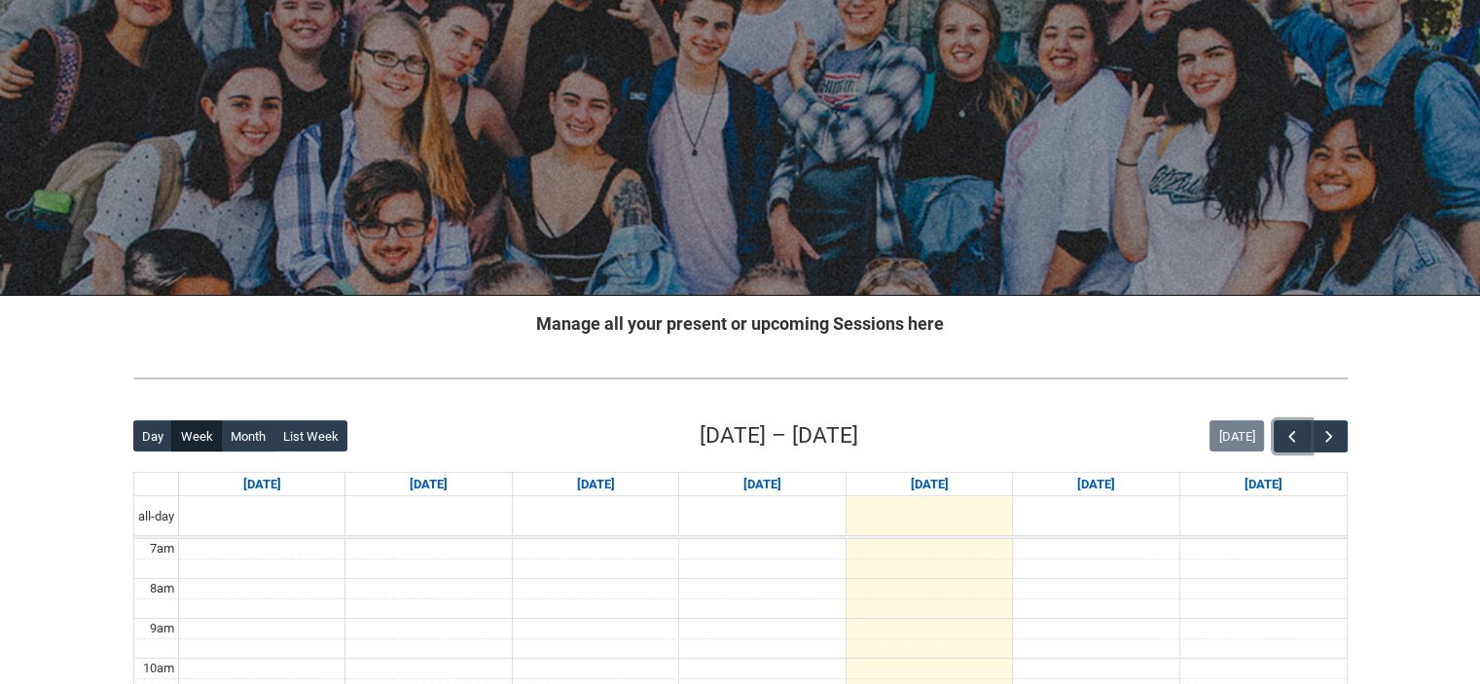
scroll to position [0, 0]
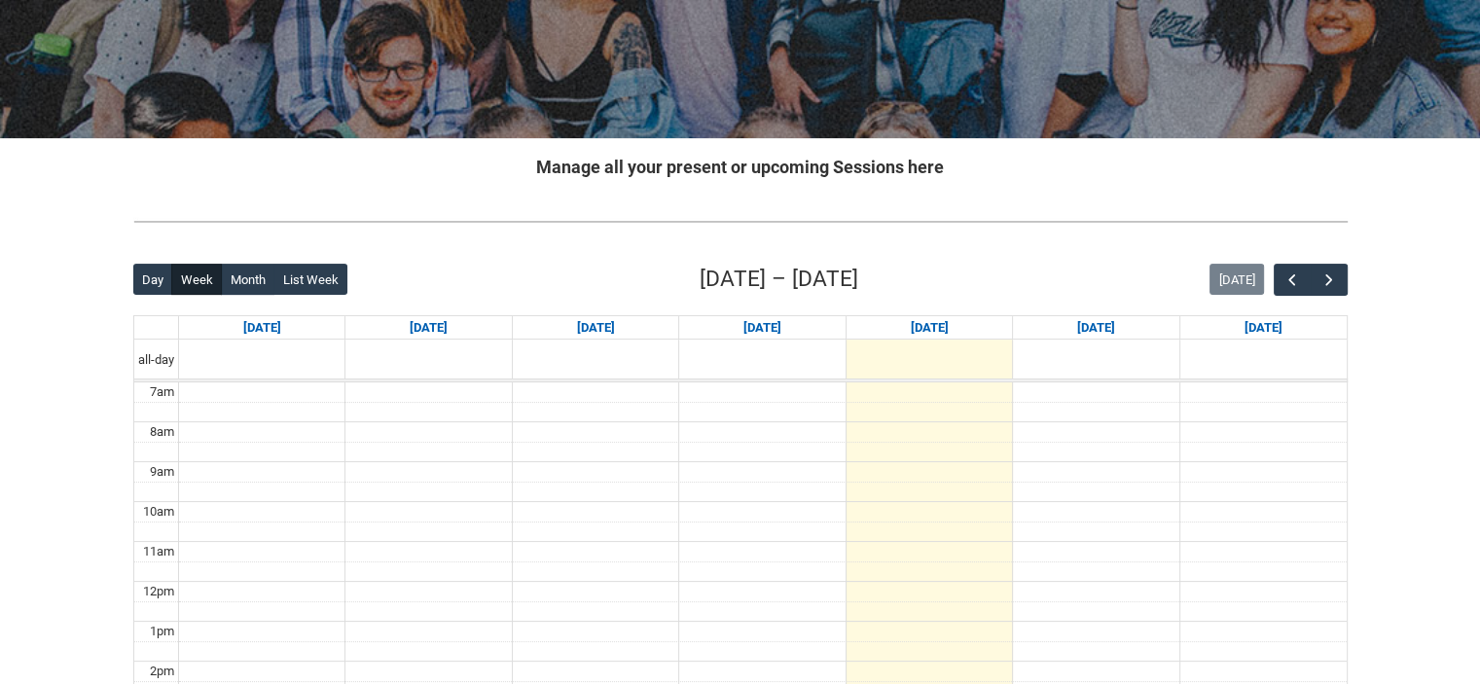
scroll to position [389, 0]
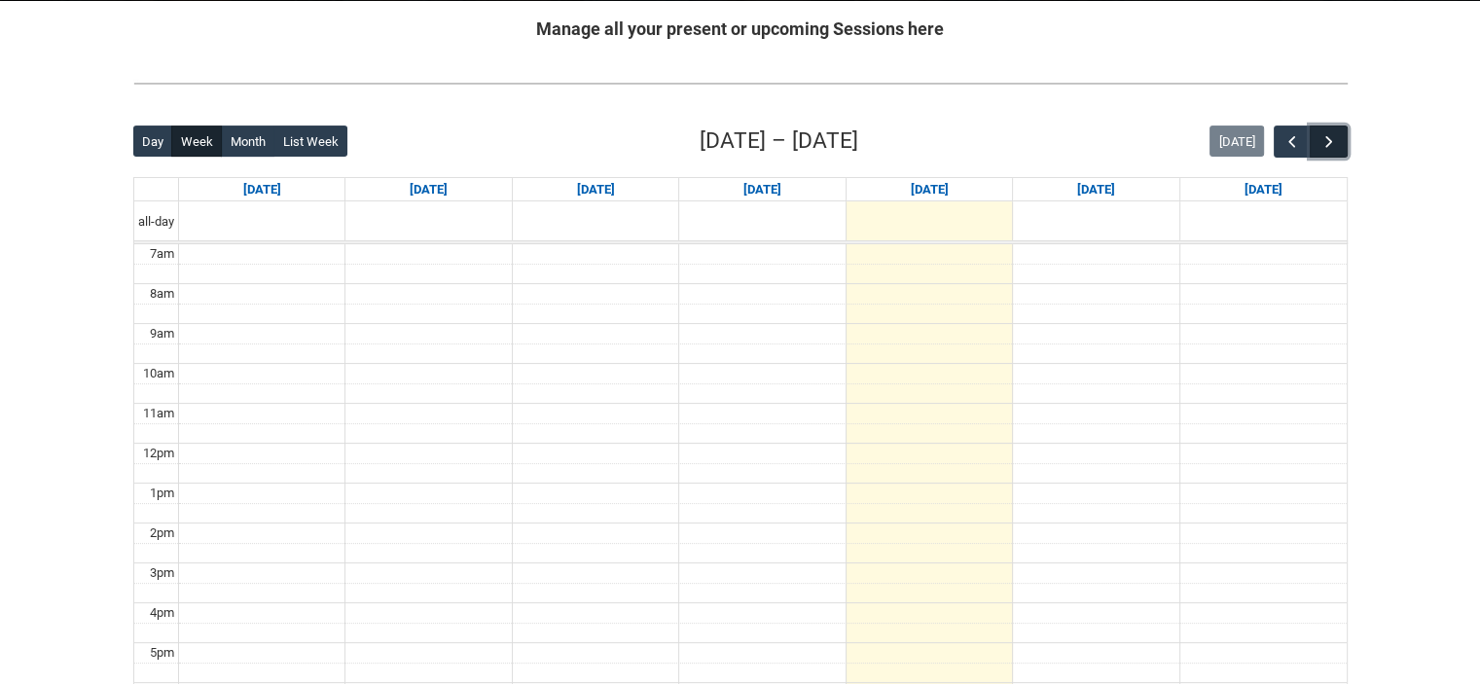
click at [1331, 132] on span "button" at bounding box center [1329, 141] width 19 height 19
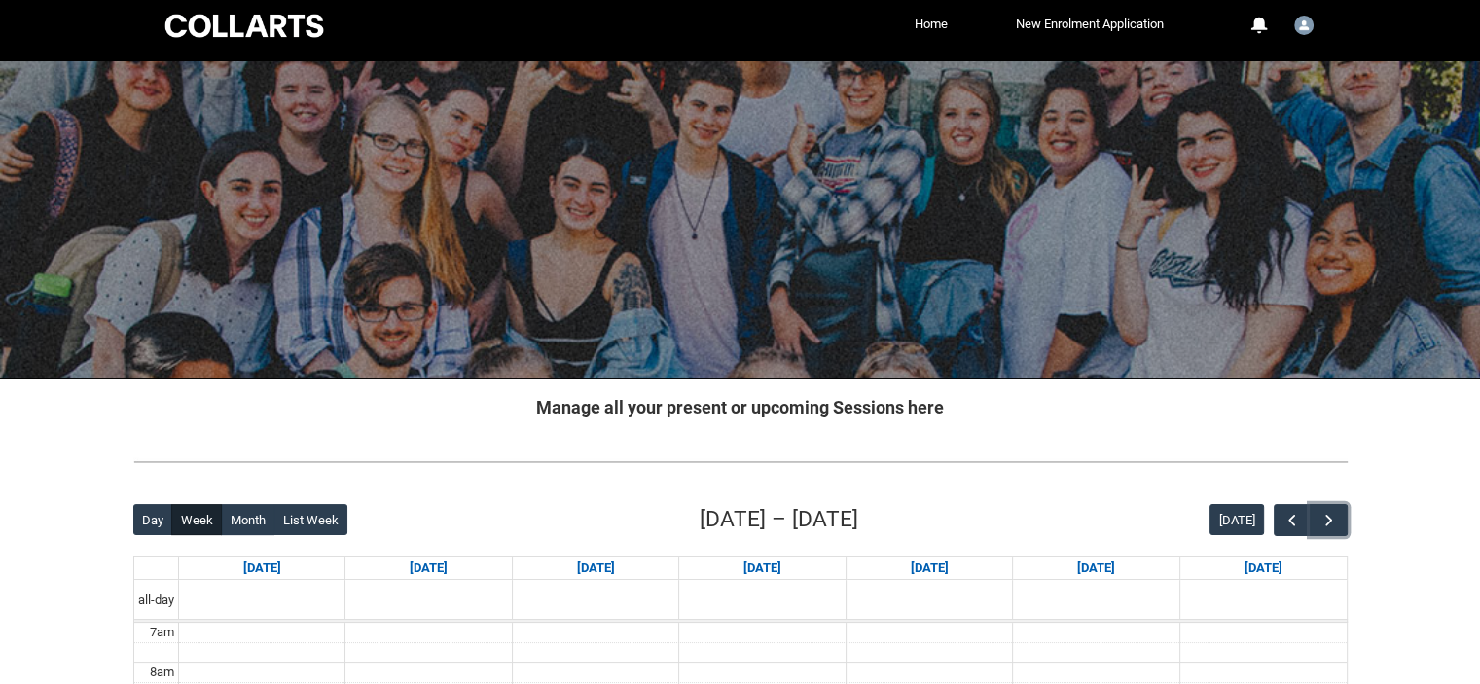
scroll to position [0, 0]
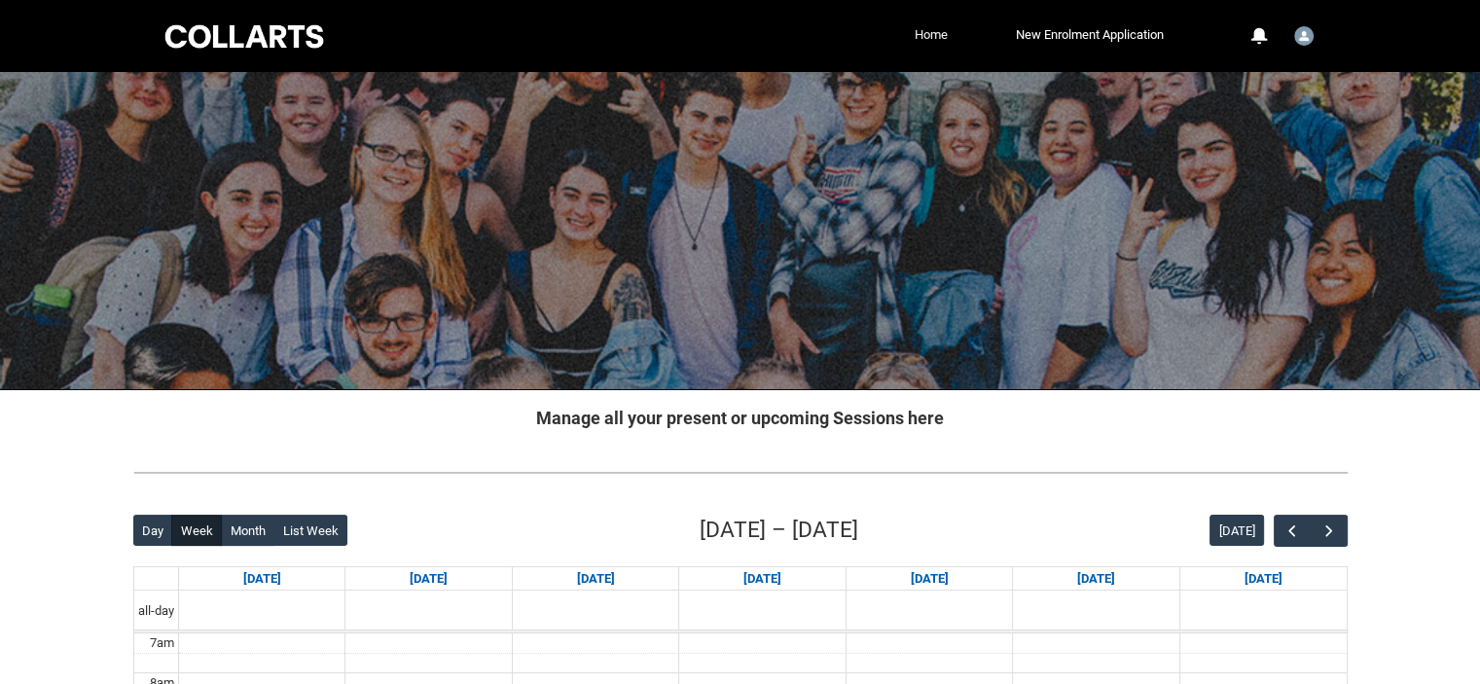
click at [922, 35] on link "Home" at bounding box center [931, 34] width 43 height 29
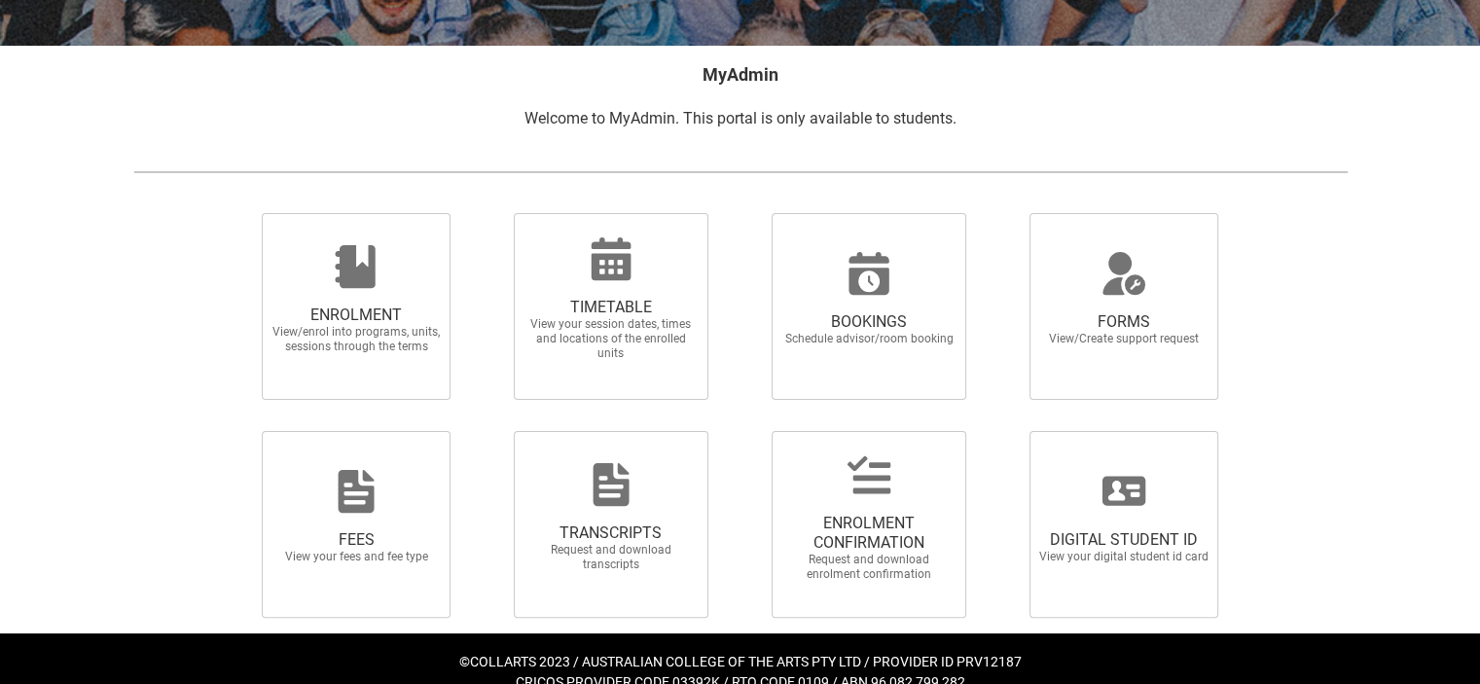
scroll to position [371, 0]
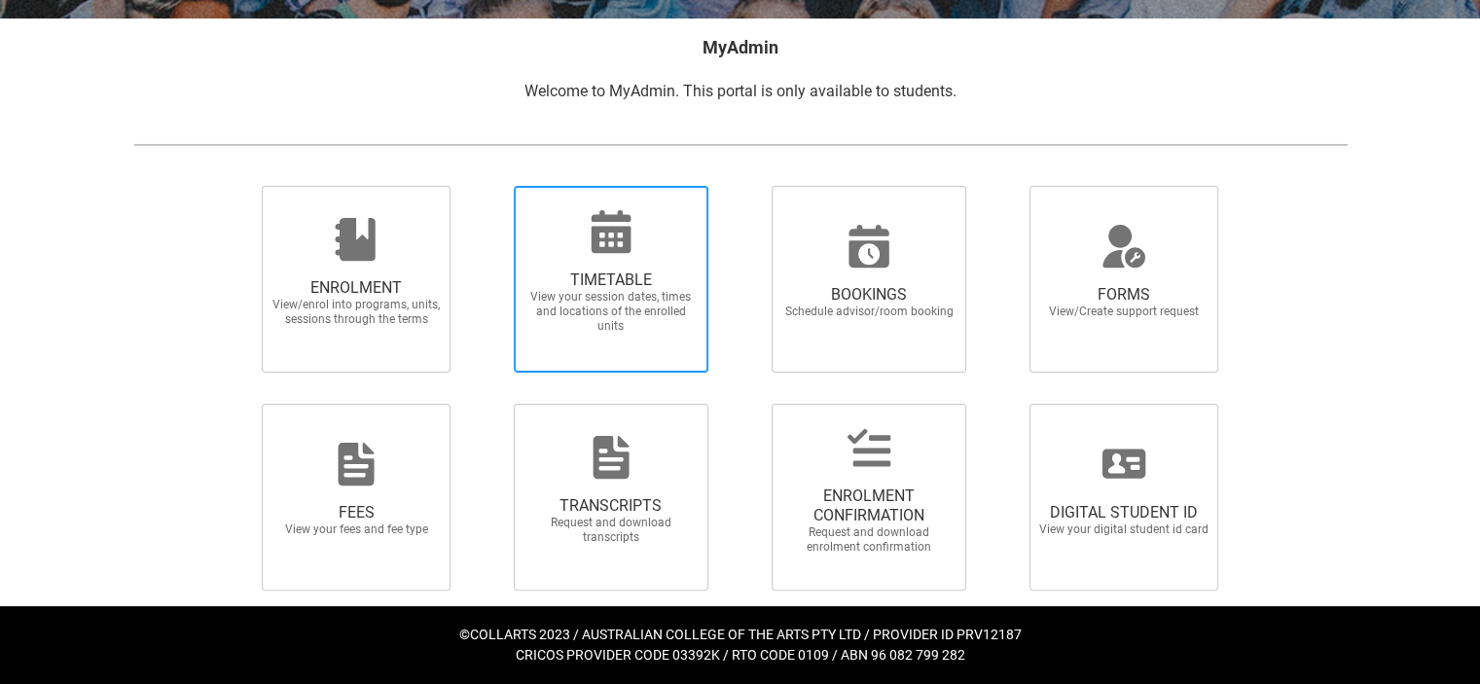
click at [662, 238] on div at bounding box center [611, 231] width 187 height 47
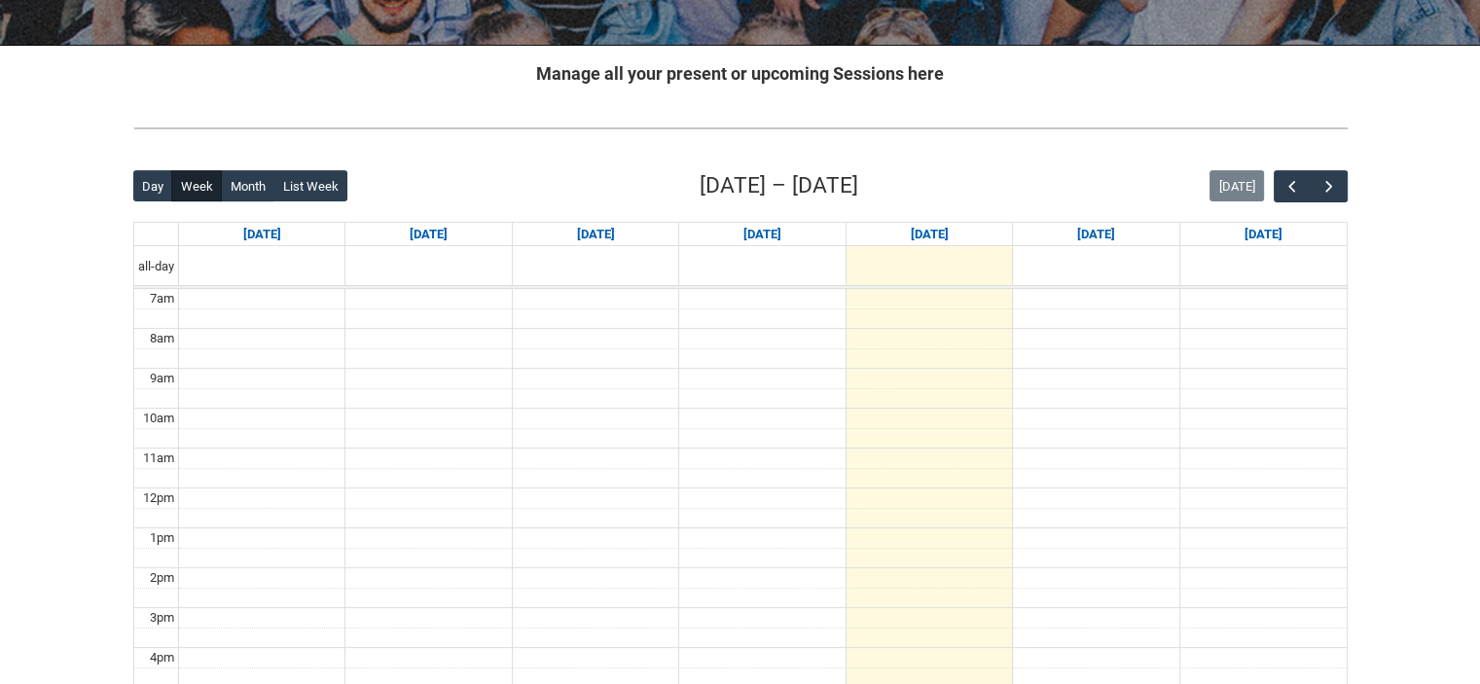
scroll to position [389, 0]
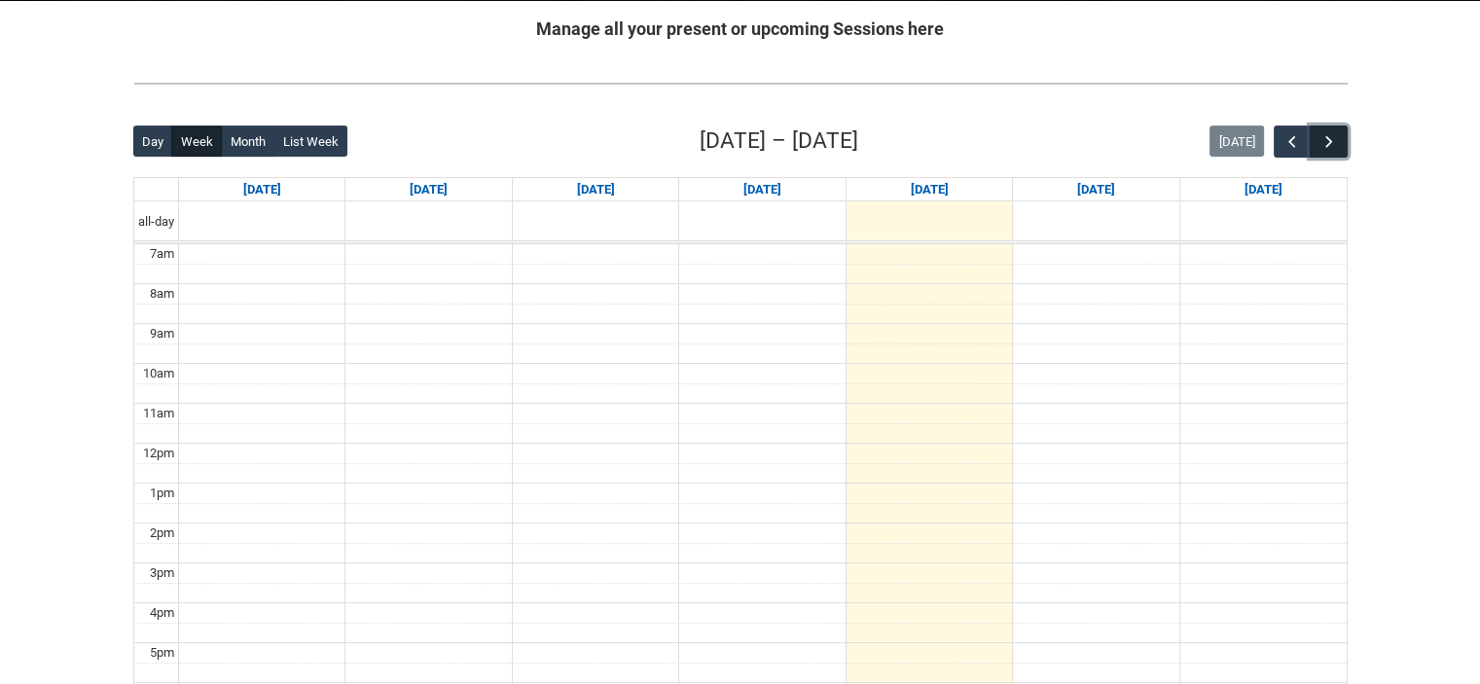
click at [1330, 148] on span "button" at bounding box center [1329, 141] width 19 height 19
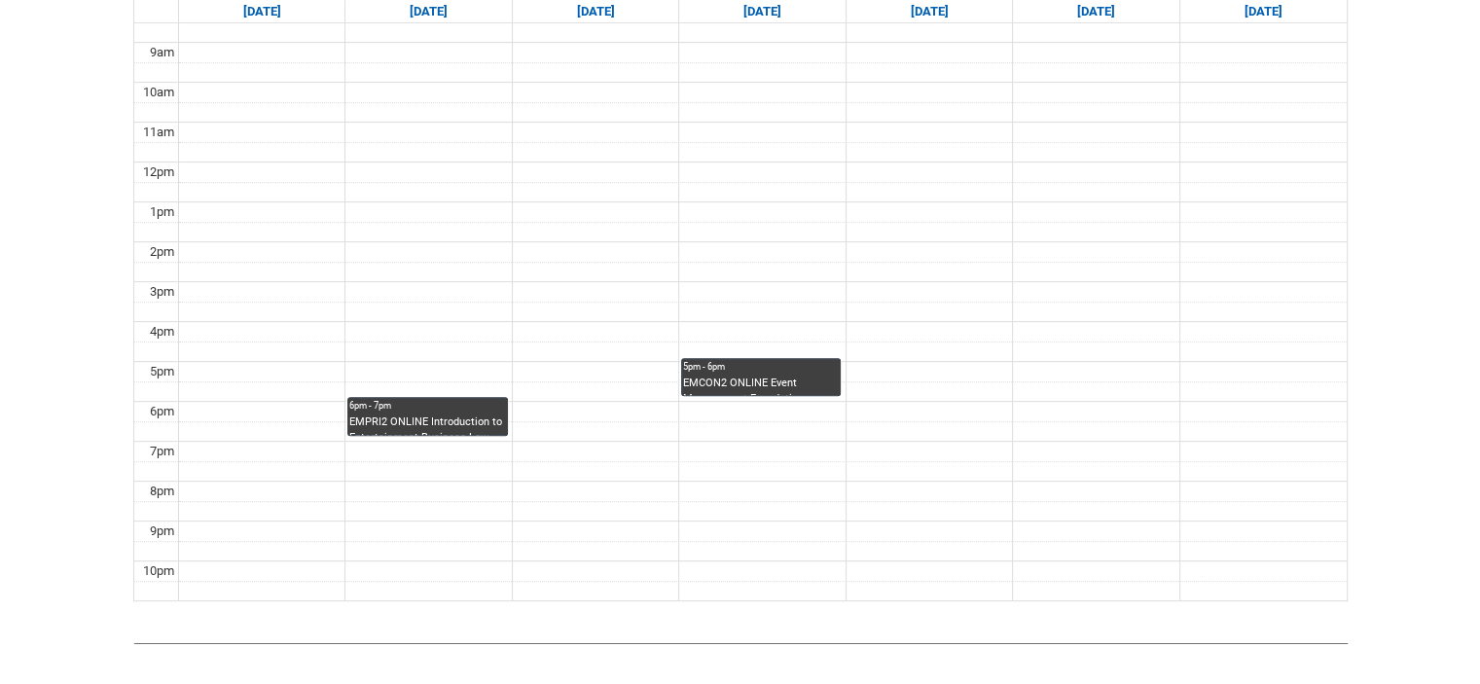
scroll to position [681, 0]
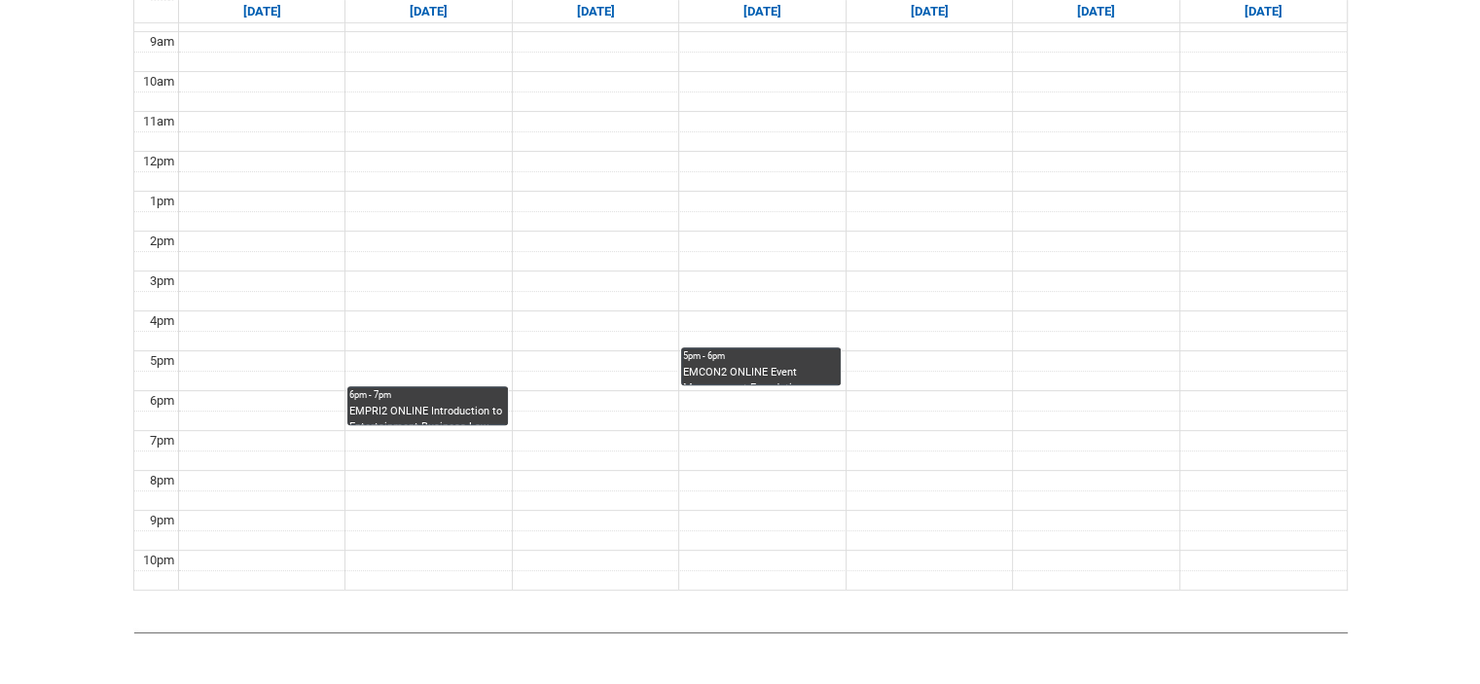
click at [473, 408] on div "EMPRI2 ONLINE Introduction to Entertainment Business Law STAGE 2 | Online | [PE…" at bounding box center [427, 414] width 156 height 21
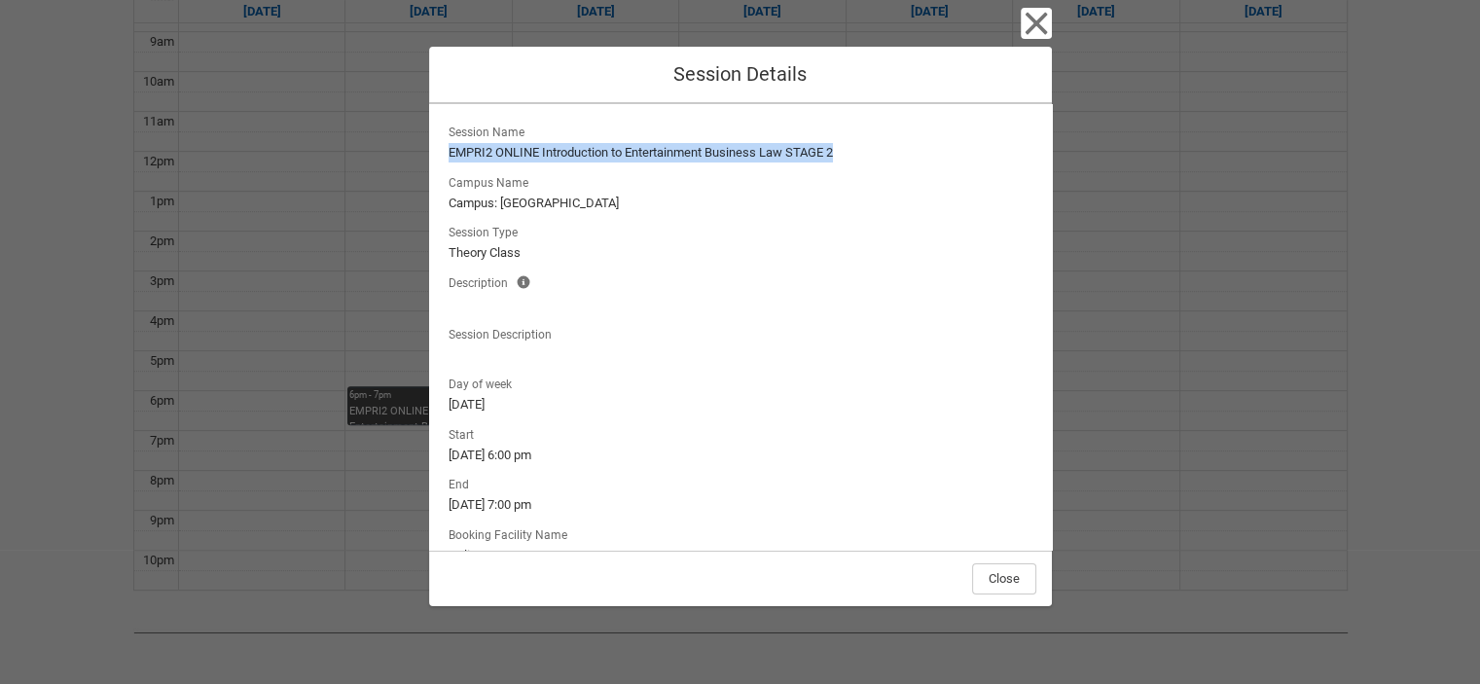
drag, startPoint x: 448, startPoint y: 149, endPoint x: 892, endPoint y: 154, distance: 444.8
click at [892, 154] on lightning-formatted-text "EMPRI2 ONLINE Introduction to Entertainment Business Law STAGE 2" at bounding box center [741, 152] width 584 height 19
copy lightning-formatted-text "EMPRI2 ONLINE Introduction to Entertainment Business Law STAGE 2"
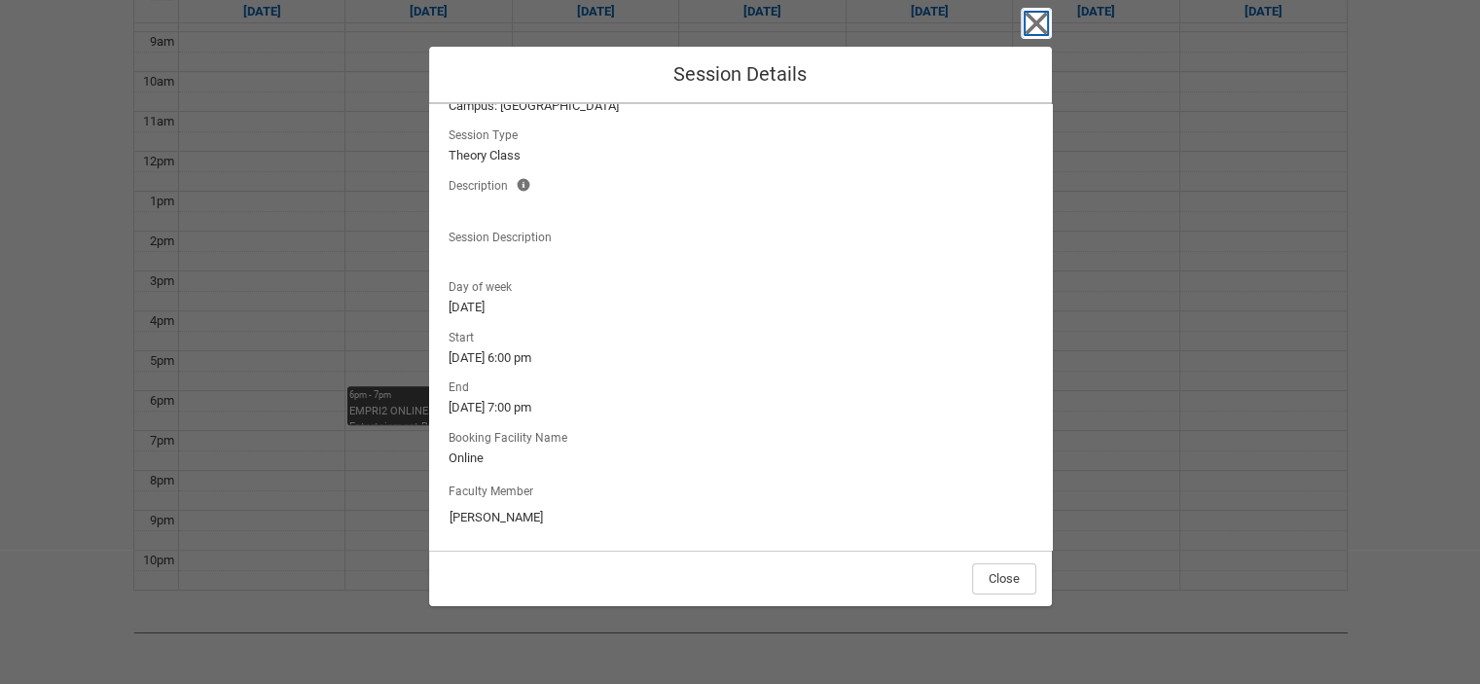
click at [1045, 26] on icon "button" at bounding box center [1036, 23] width 31 height 31
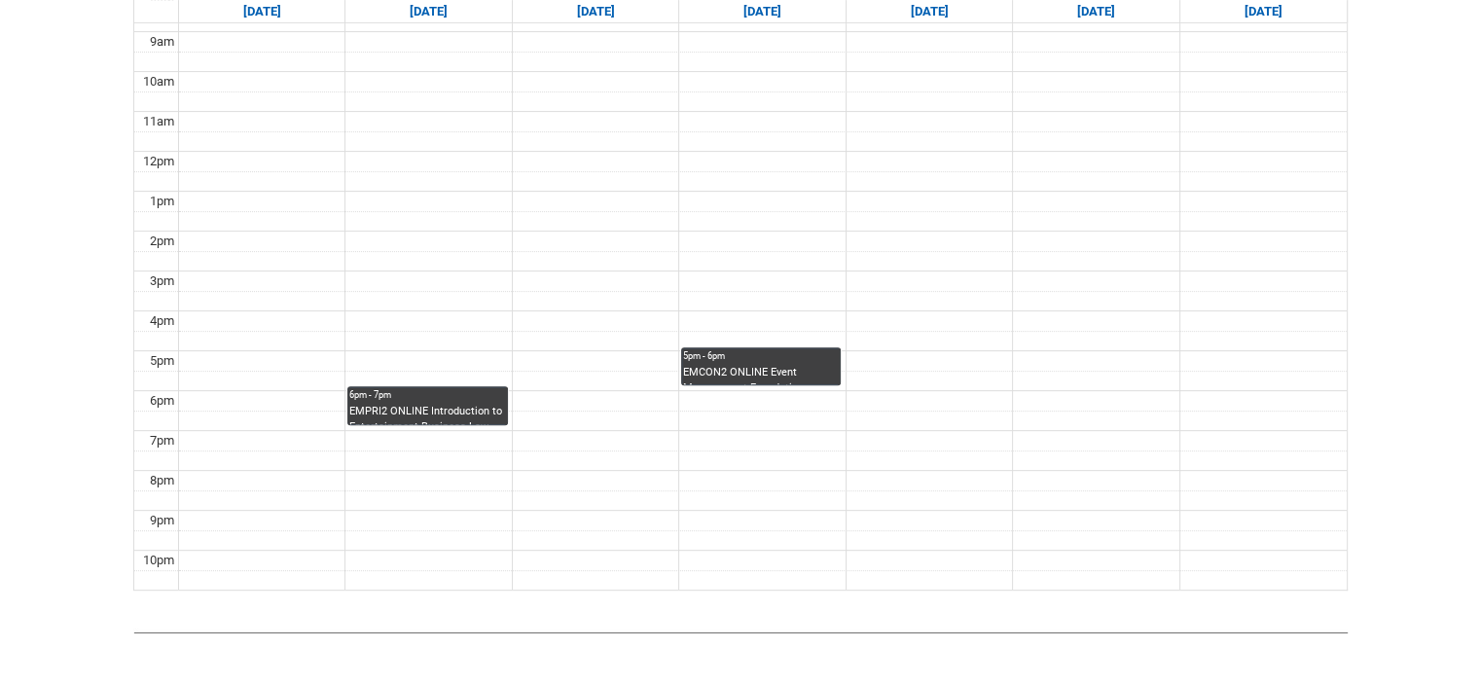
click at [703, 373] on div "EMCON2 ONLINE Event Management Foundations STAGE 2 | Online | [PERSON_NAME]" at bounding box center [761, 375] width 156 height 20
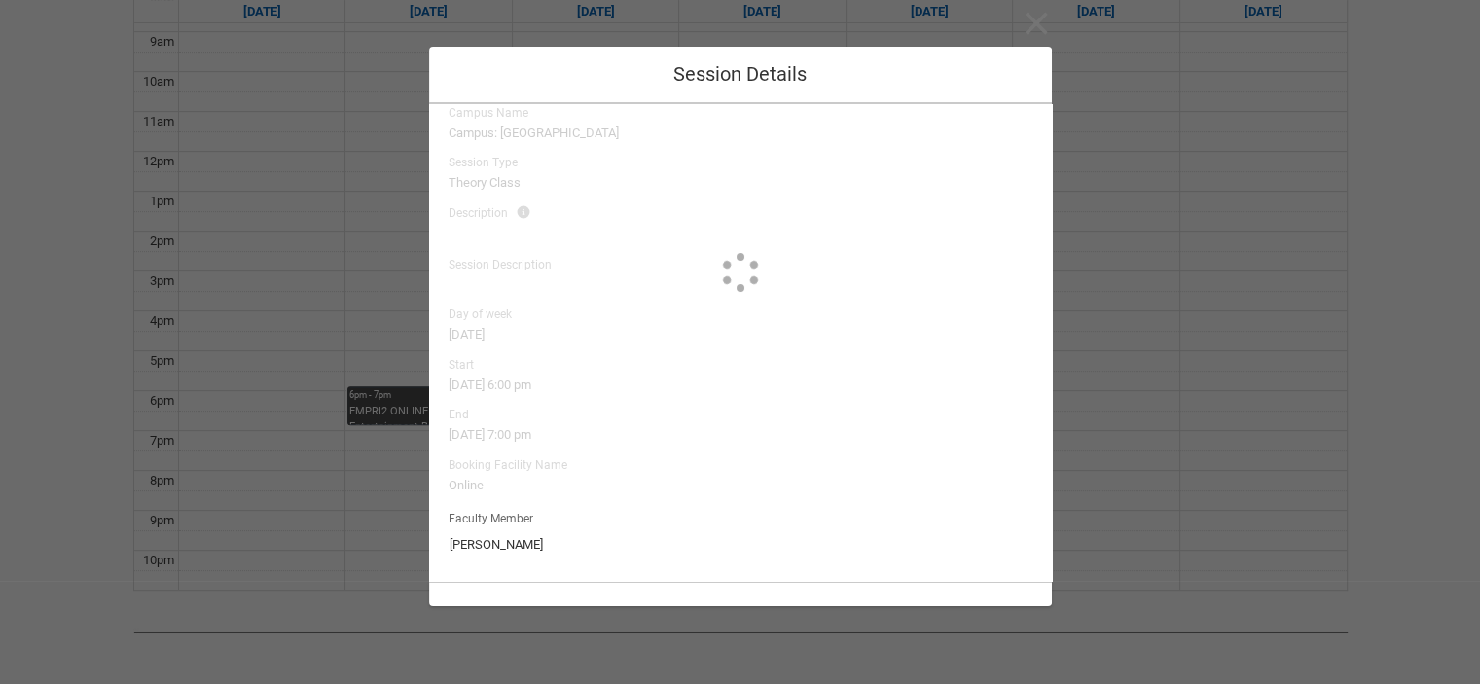
type input "[PERSON_NAME]"
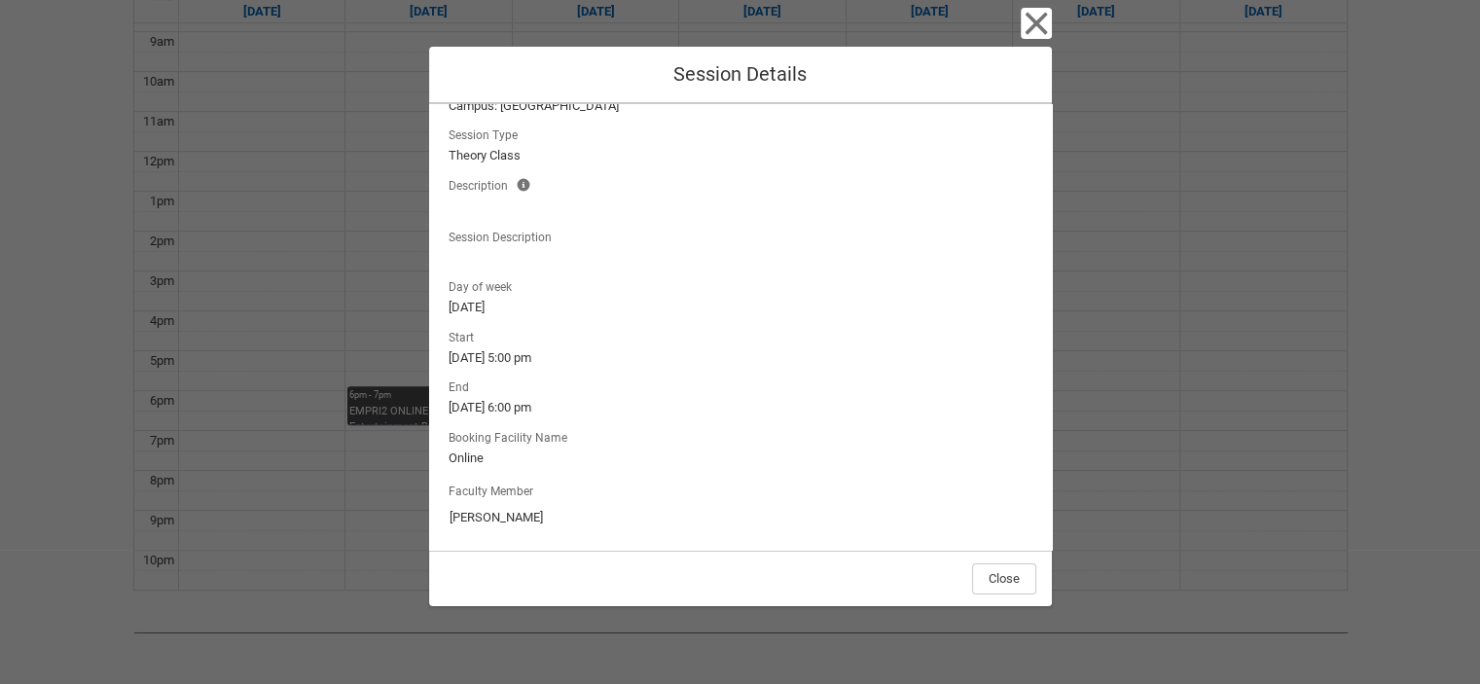
scroll to position [0, 0]
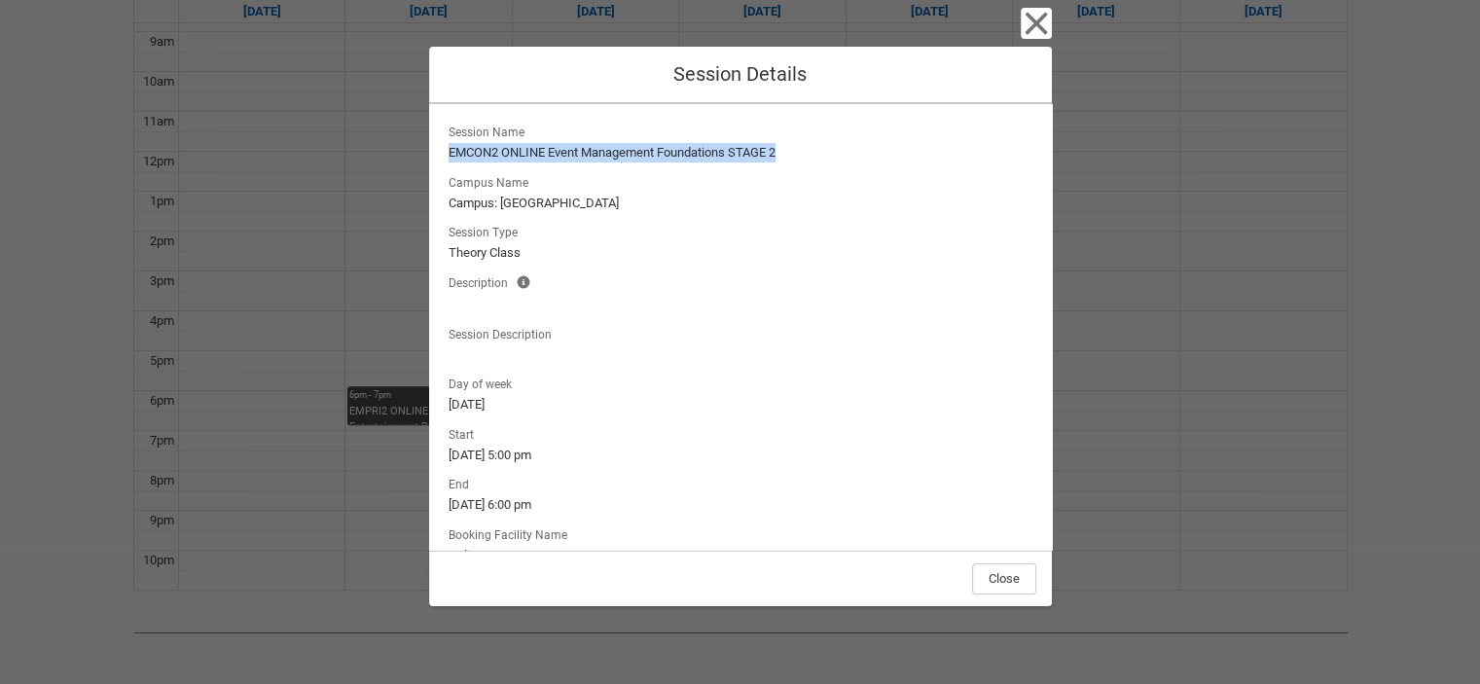
drag, startPoint x: 448, startPoint y: 151, endPoint x: 793, endPoint y: 150, distance: 345.5
click at [793, 150] on lightning-formatted-text "EMCON2 ONLINE Event Management Foundations STAGE 2" at bounding box center [741, 152] width 584 height 19
copy lightning-formatted-text "EMCON2 ONLINE Event Management Foundations STAGE 2"
click at [1028, 26] on icon "button" at bounding box center [1036, 23] width 31 height 31
